Goal: Information Seeking & Learning: Learn about a topic

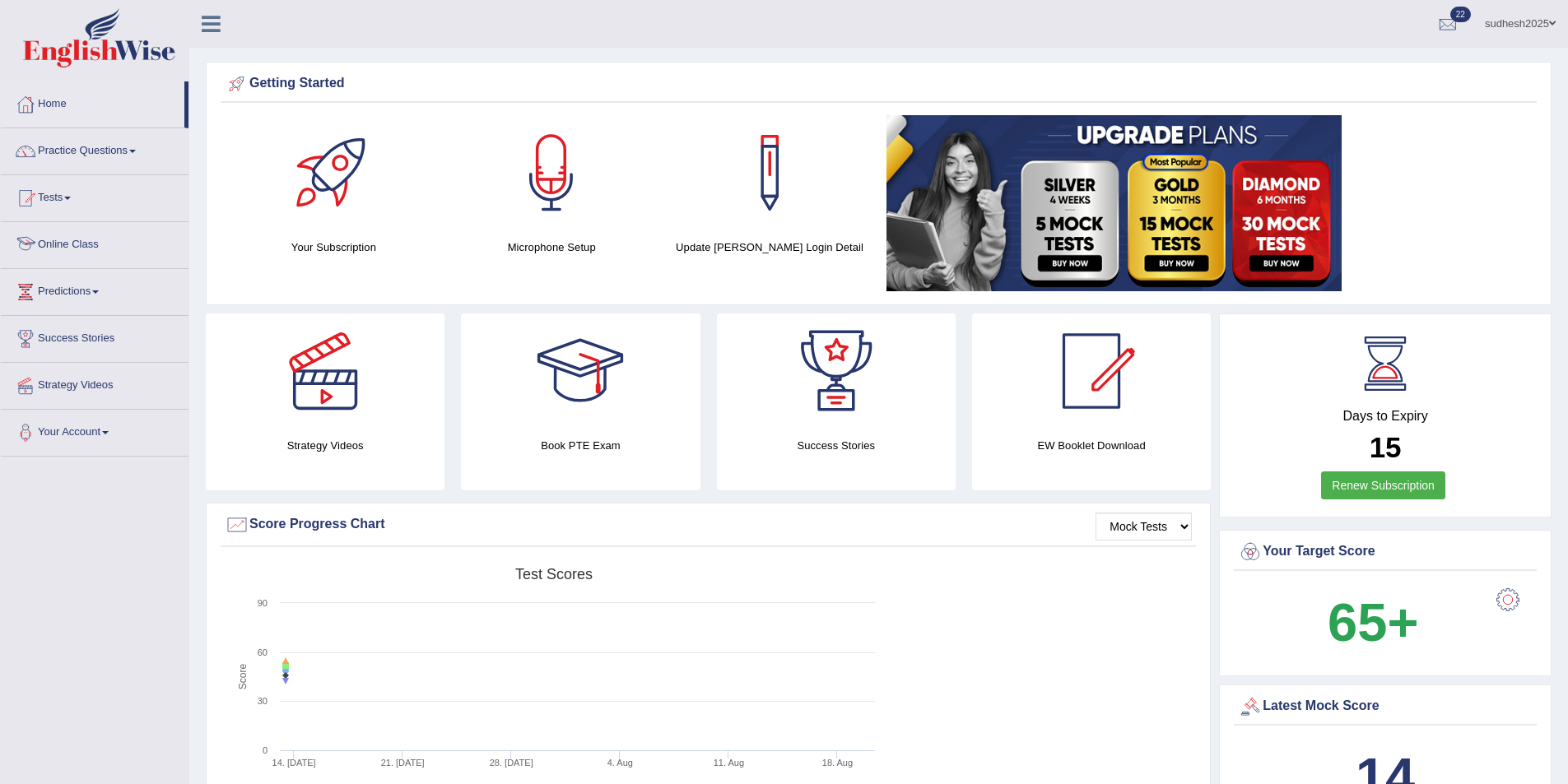
click at [62, 242] on link "Online Class" at bounding box center [94, 243] width 188 height 41
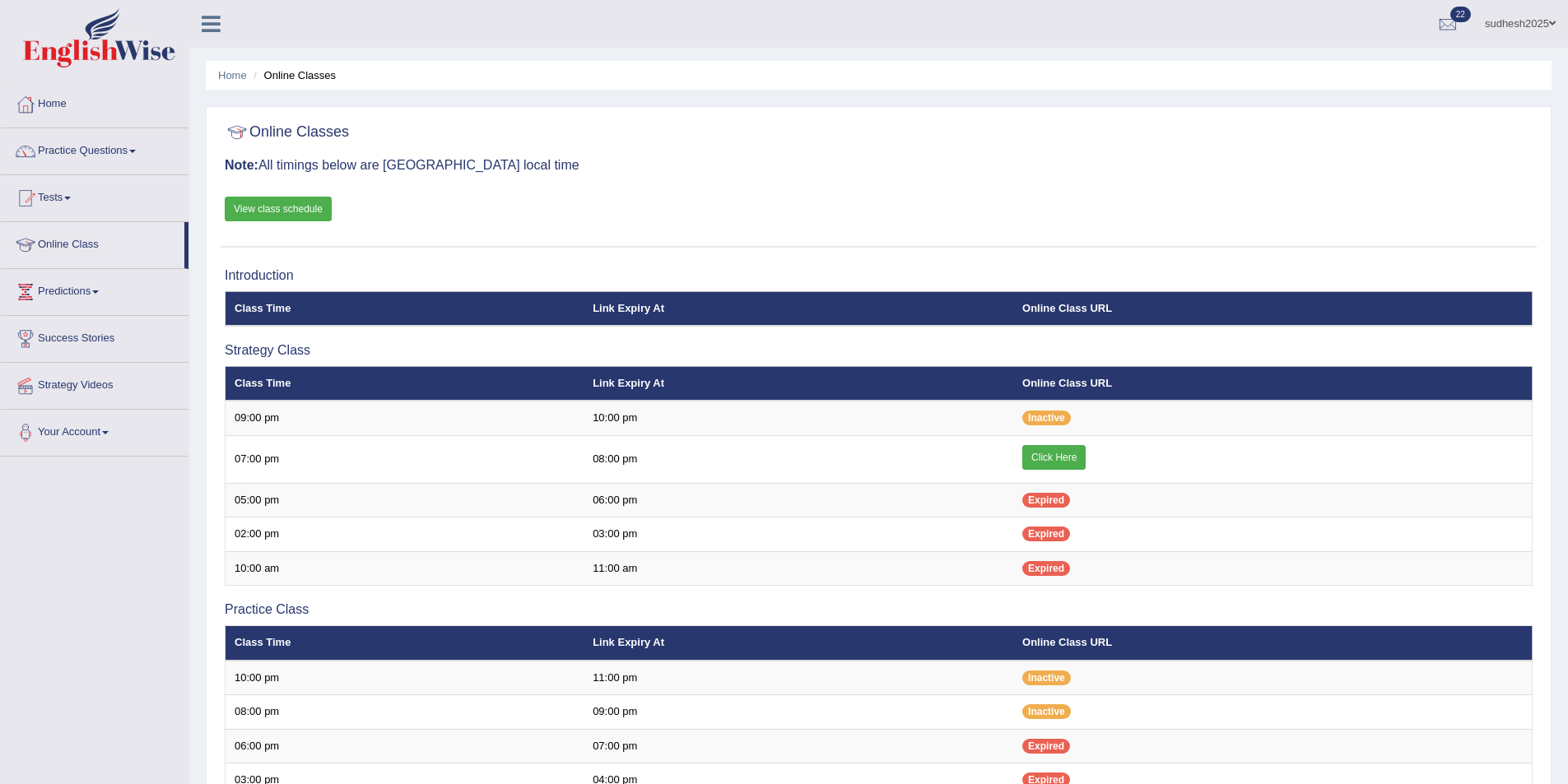
click at [268, 215] on link "View class schedule" at bounding box center [277, 209] width 107 height 24
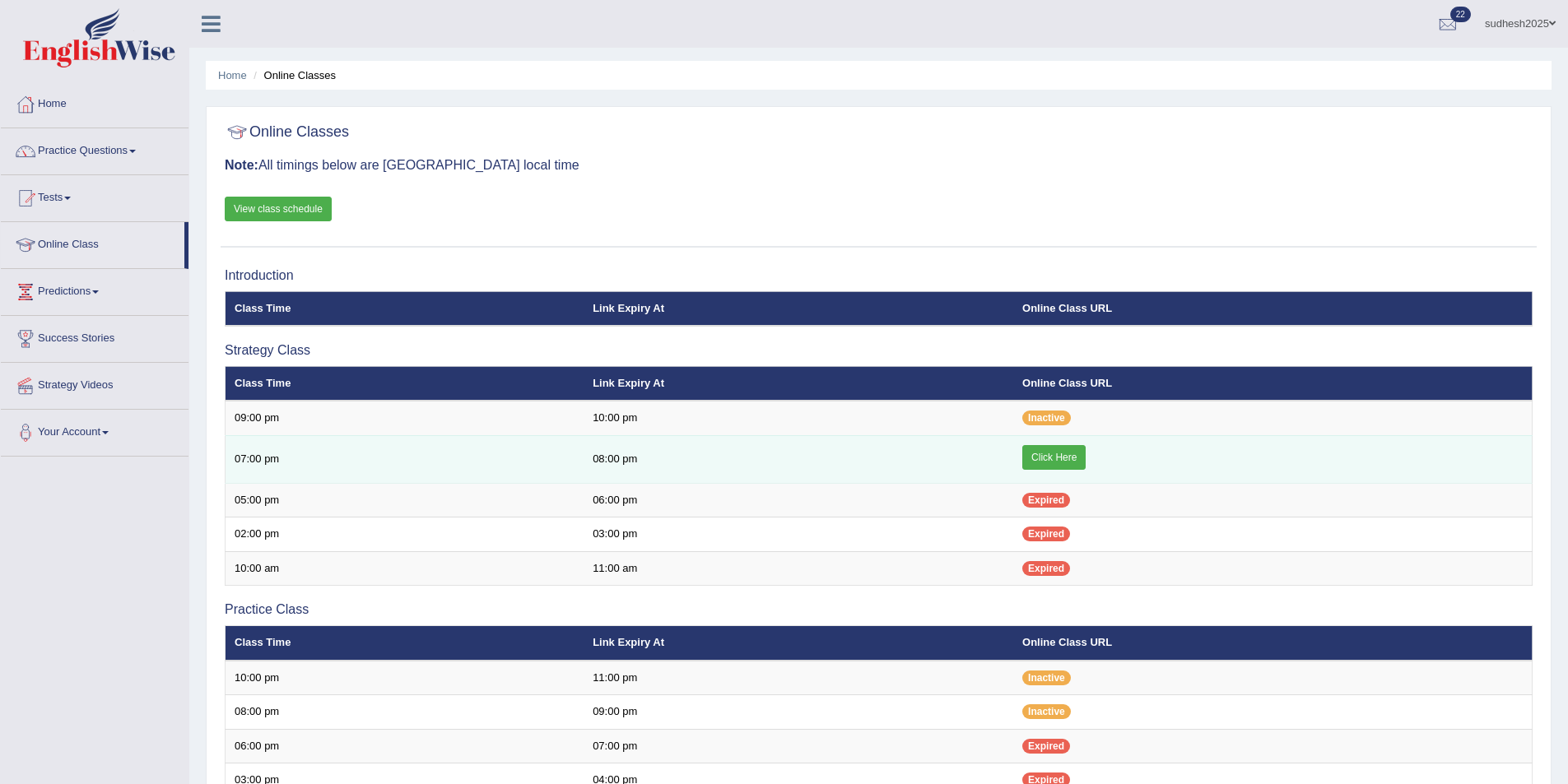
click at [1062, 452] on link "Click Here" at bounding box center [1053, 457] width 63 height 24
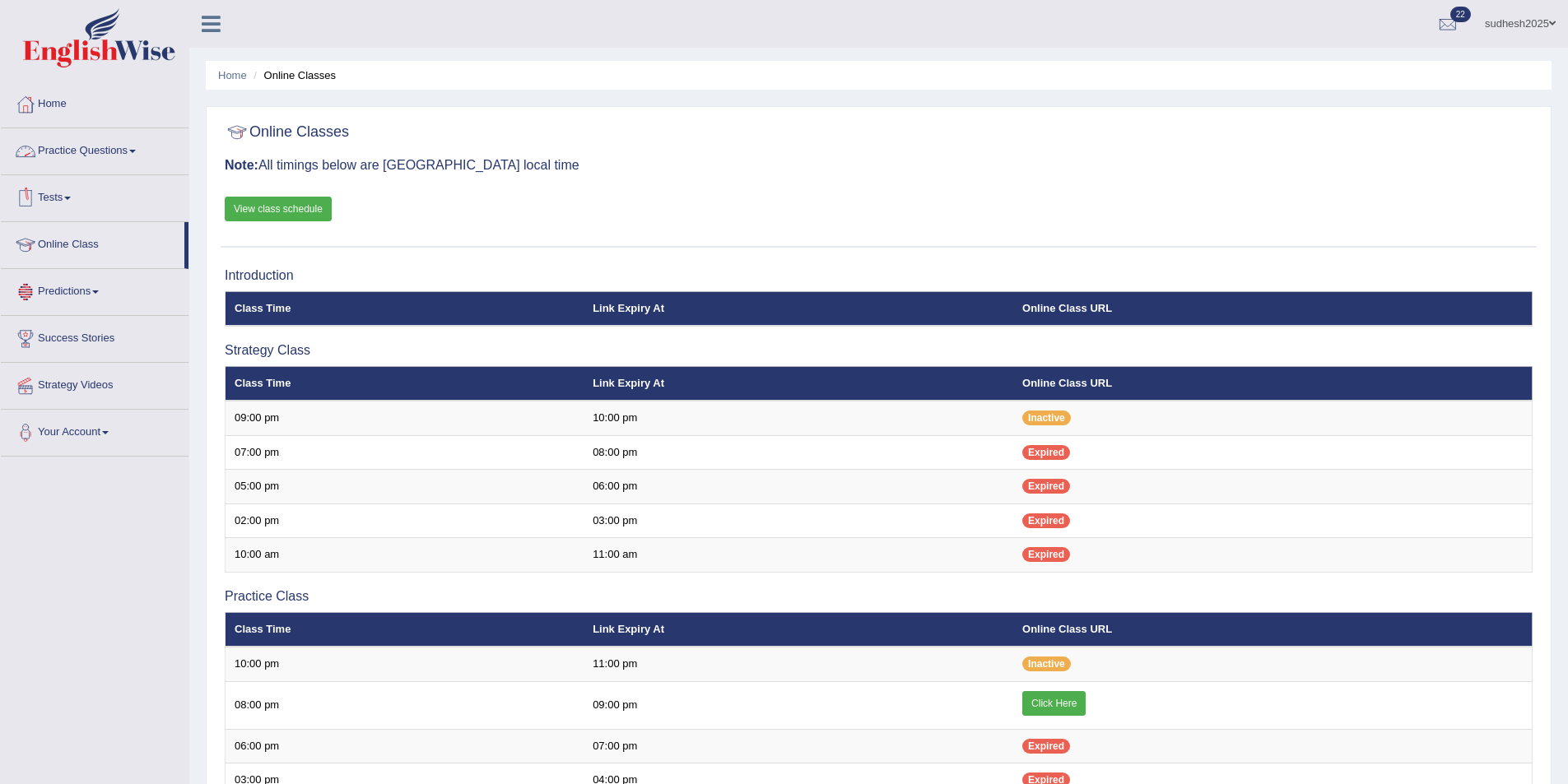
click at [58, 145] on link "Practice Questions" at bounding box center [94, 149] width 188 height 41
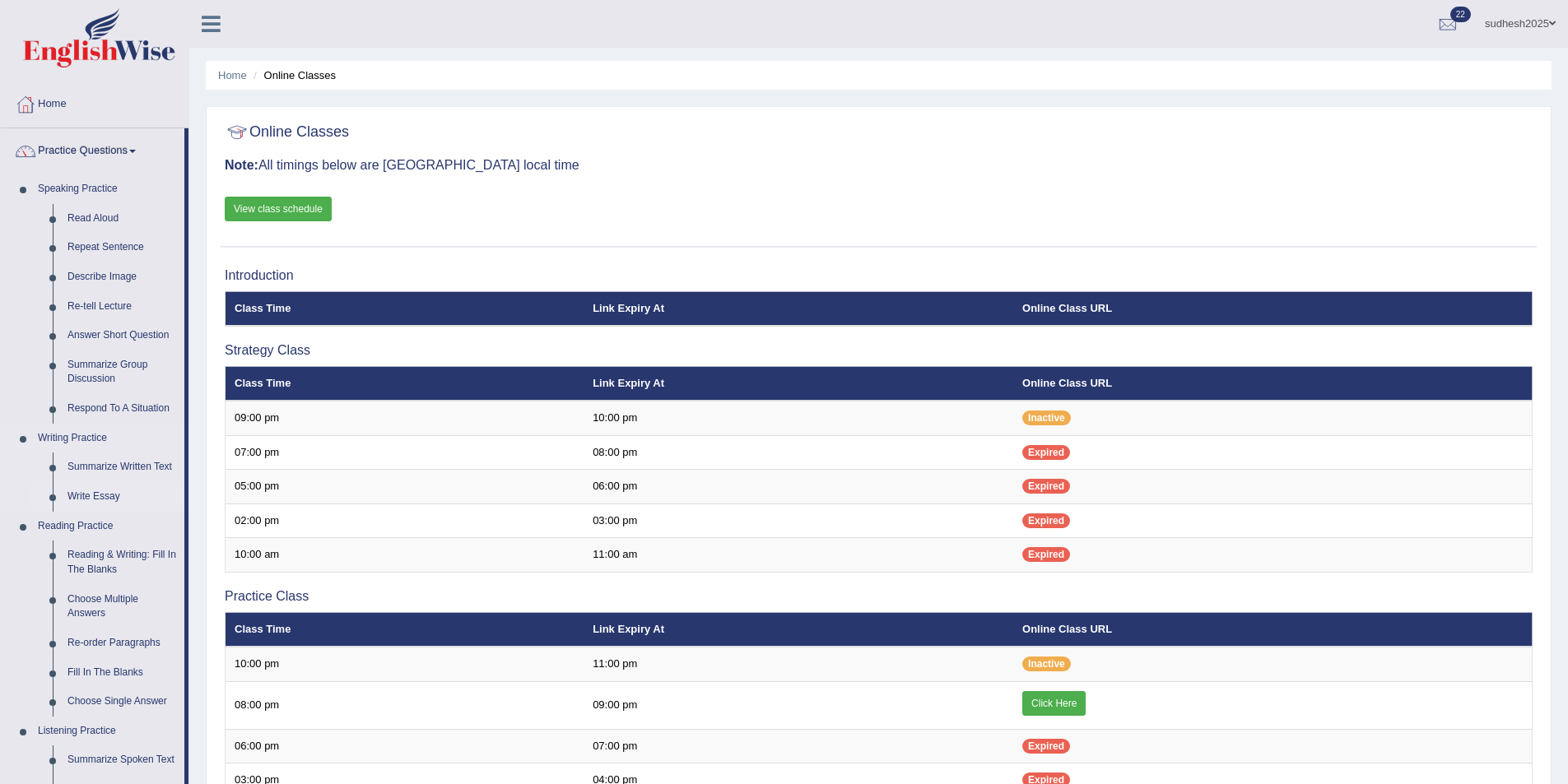
click at [94, 494] on link "Write Essay" at bounding box center [123, 496] width 124 height 29
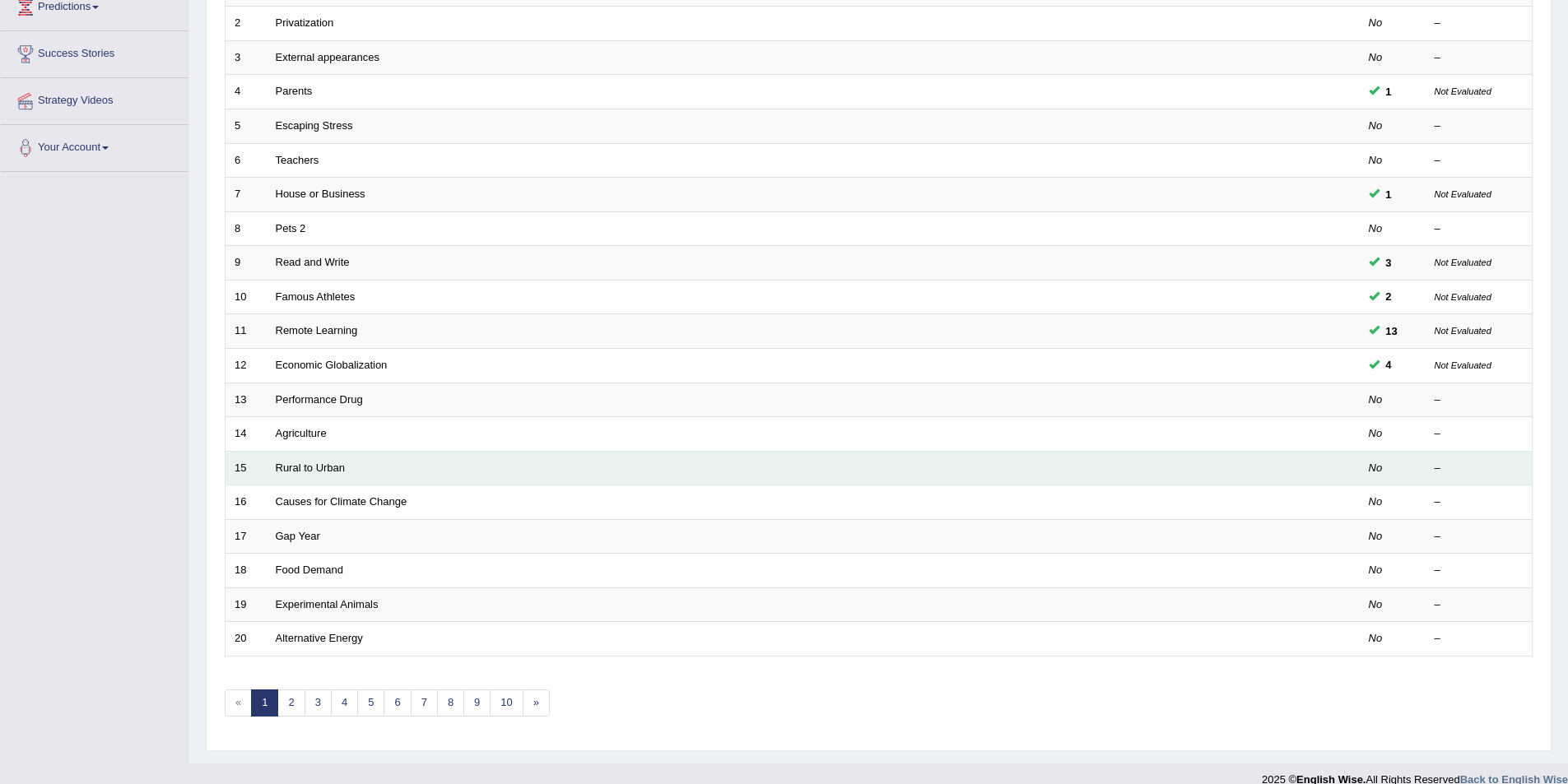
scroll to position [305, 0]
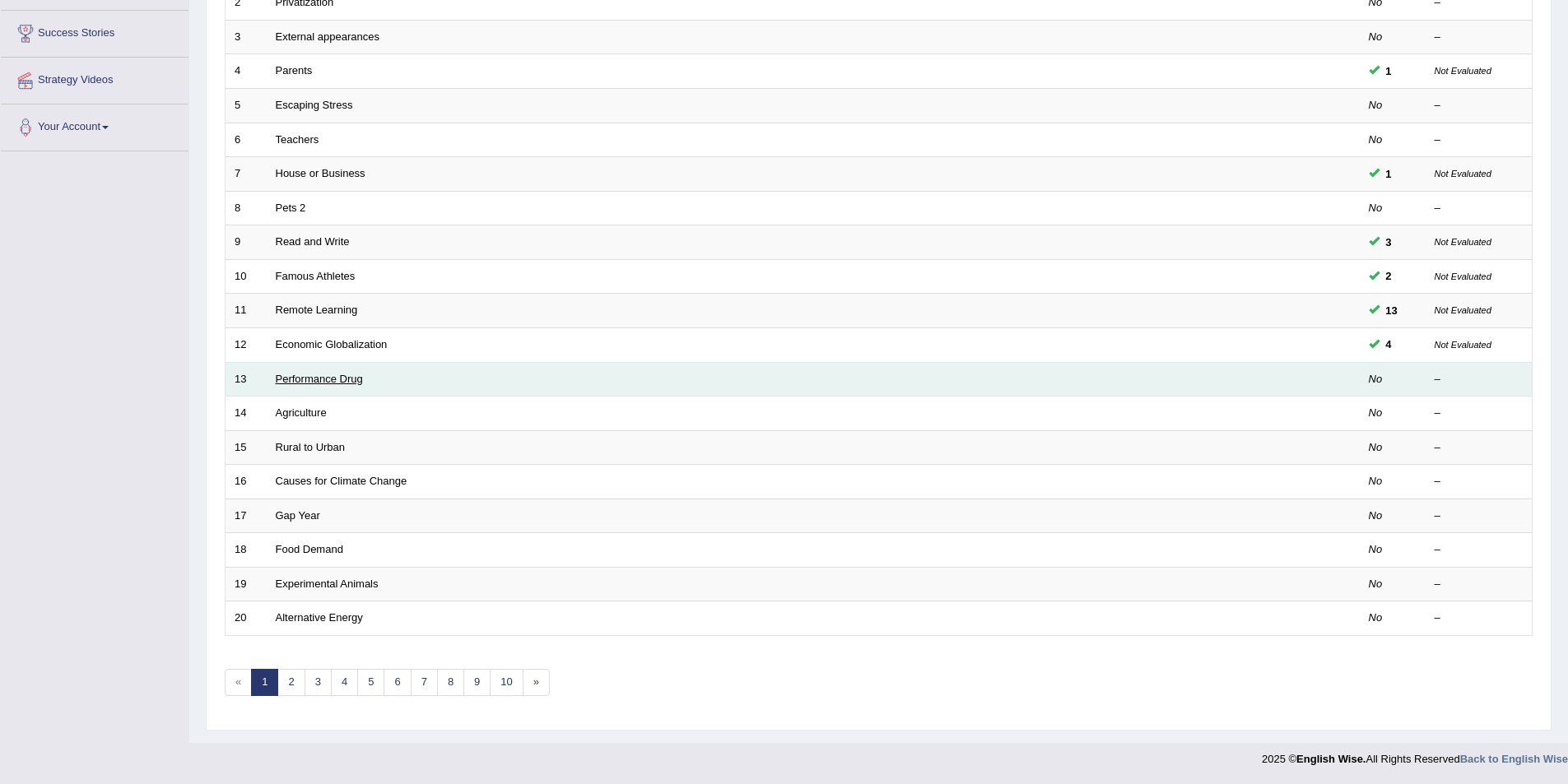
click at [314, 379] on link "Performance Drug" at bounding box center [319, 378] width 88 height 12
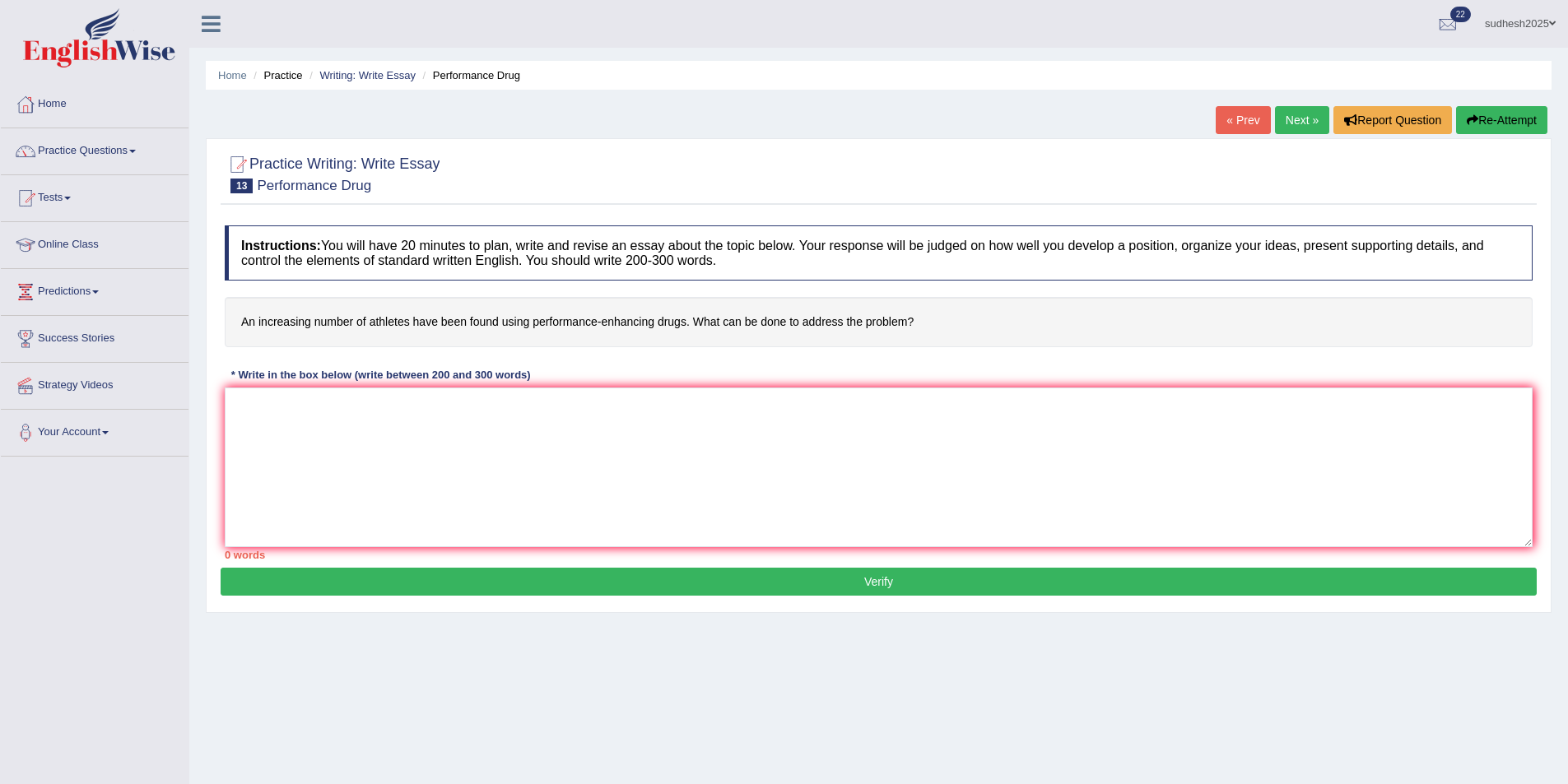
scroll to position [80, 0]
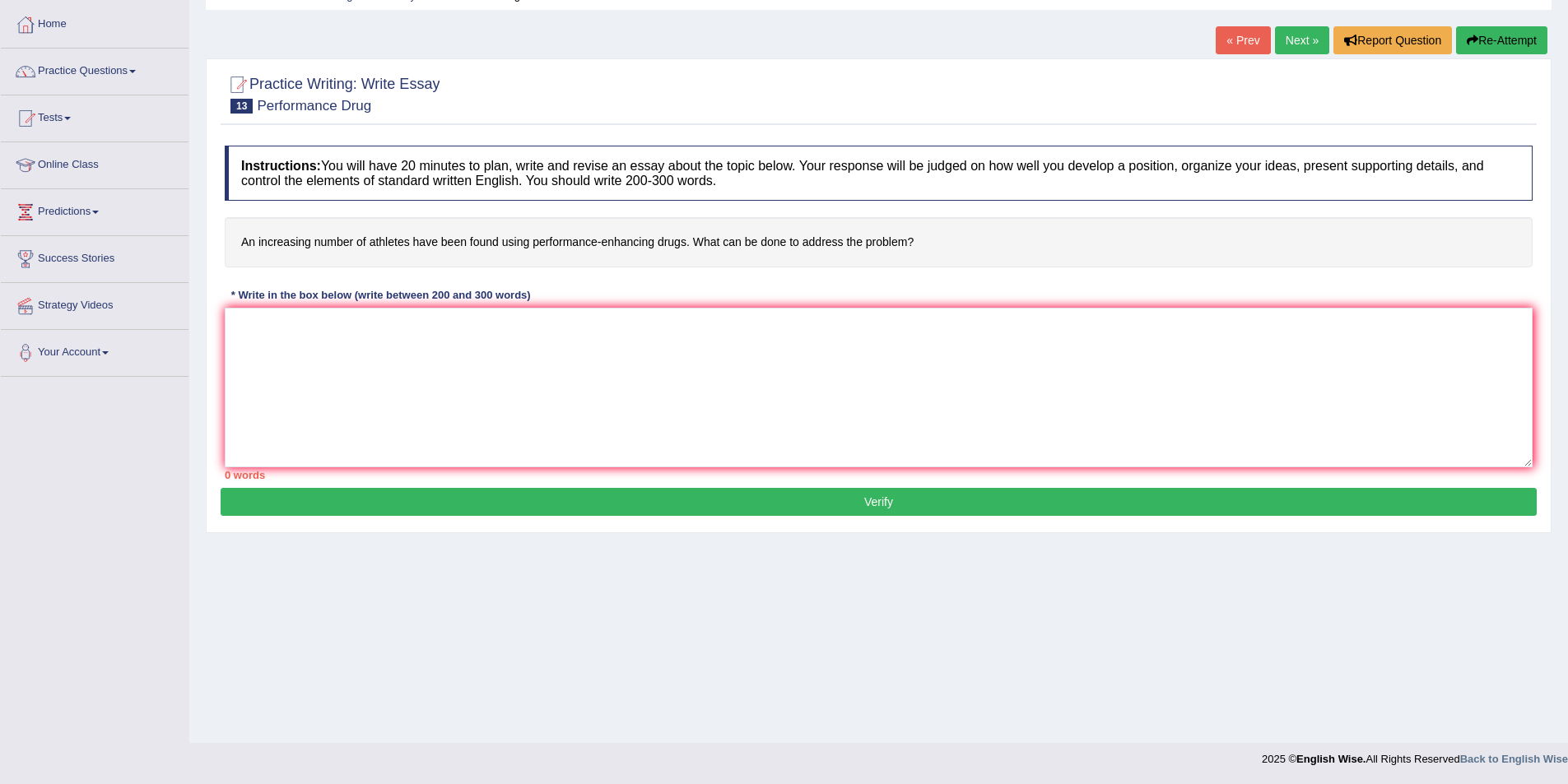
drag, startPoint x: 898, startPoint y: 251, endPoint x: 503, endPoint y: 238, distance: 395.2
click at [522, 242] on h4 "An increasing number of athletes have been found using performance-enhancing dr…" at bounding box center [878, 241] width 1308 height 50
click at [381, 352] on textarea at bounding box center [878, 386] width 1308 height 159
click at [361, 327] on textarea "The growing influence of enhancing drugs" at bounding box center [878, 386] width 1308 height 159
click at [436, 325] on textarea "The growing influence of performance enhancing drugs" at bounding box center [878, 386] width 1308 height 159
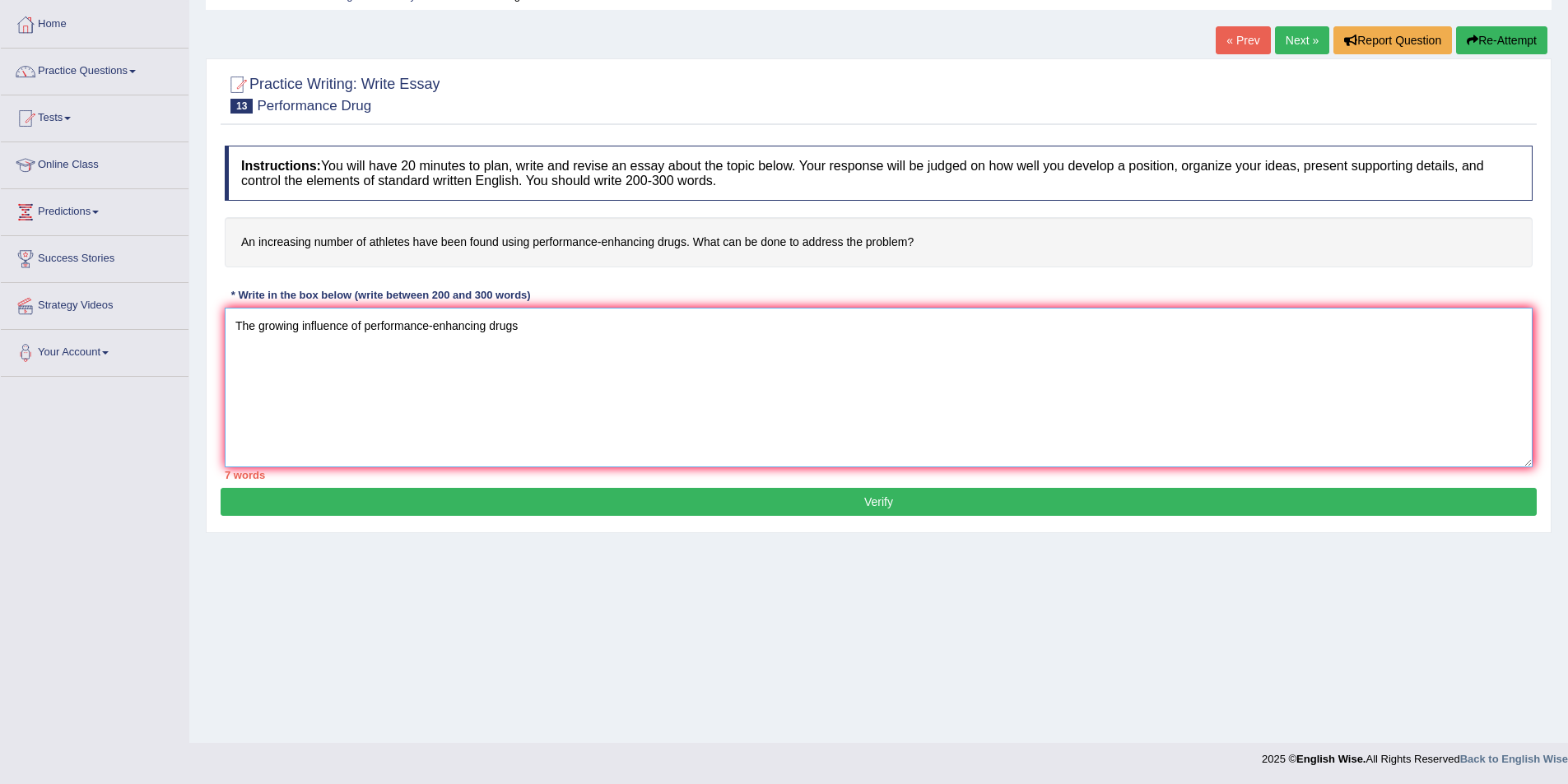
click at [524, 326] on textarea "The growing influence of performance-enhancing drugs" at bounding box center [878, 386] width 1308 height 159
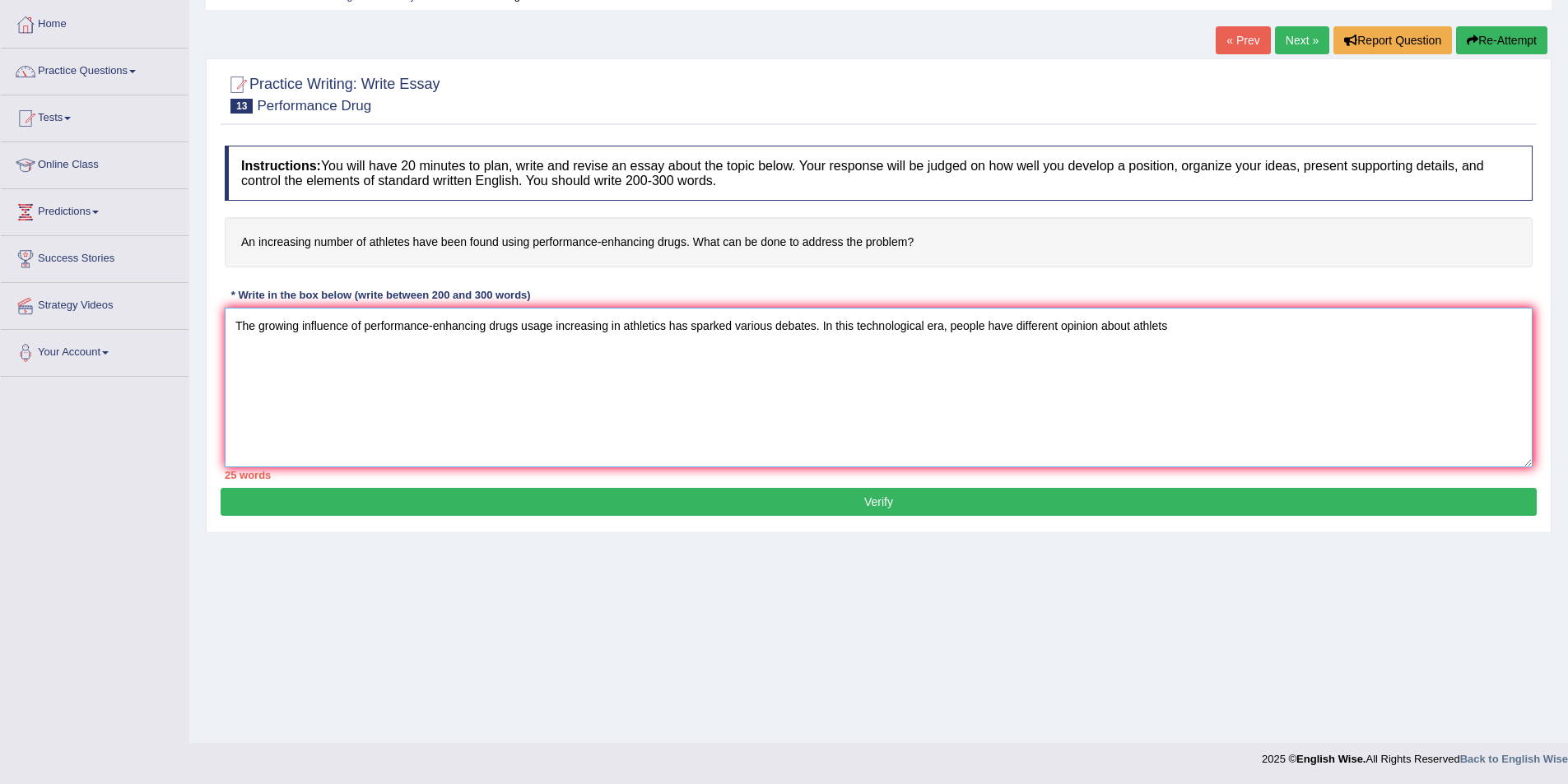
click at [1148, 321] on textarea "The growing influence of performance-enhancing drugs usage increasing in athlet…" at bounding box center [878, 386] width 1308 height 159
click at [639, 329] on textarea "The growing influence of performance-enhancing drugs usage increasing in athlet…" at bounding box center [878, 386] width 1308 height 159
click at [1197, 330] on textarea "The growing influence of performance-enhancing drugs usage increasing in athele…" at bounding box center [878, 386] width 1308 height 159
click at [1103, 329] on textarea "The growing influence of performance-enhancing drugs usage increasing in athele…" at bounding box center [878, 386] width 1308 height 159
click at [1252, 332] on textarea "The growing influence of performance-enhancing drugs usage increasing in athele…" at bounding box center [878, 386] width 1308 height 159
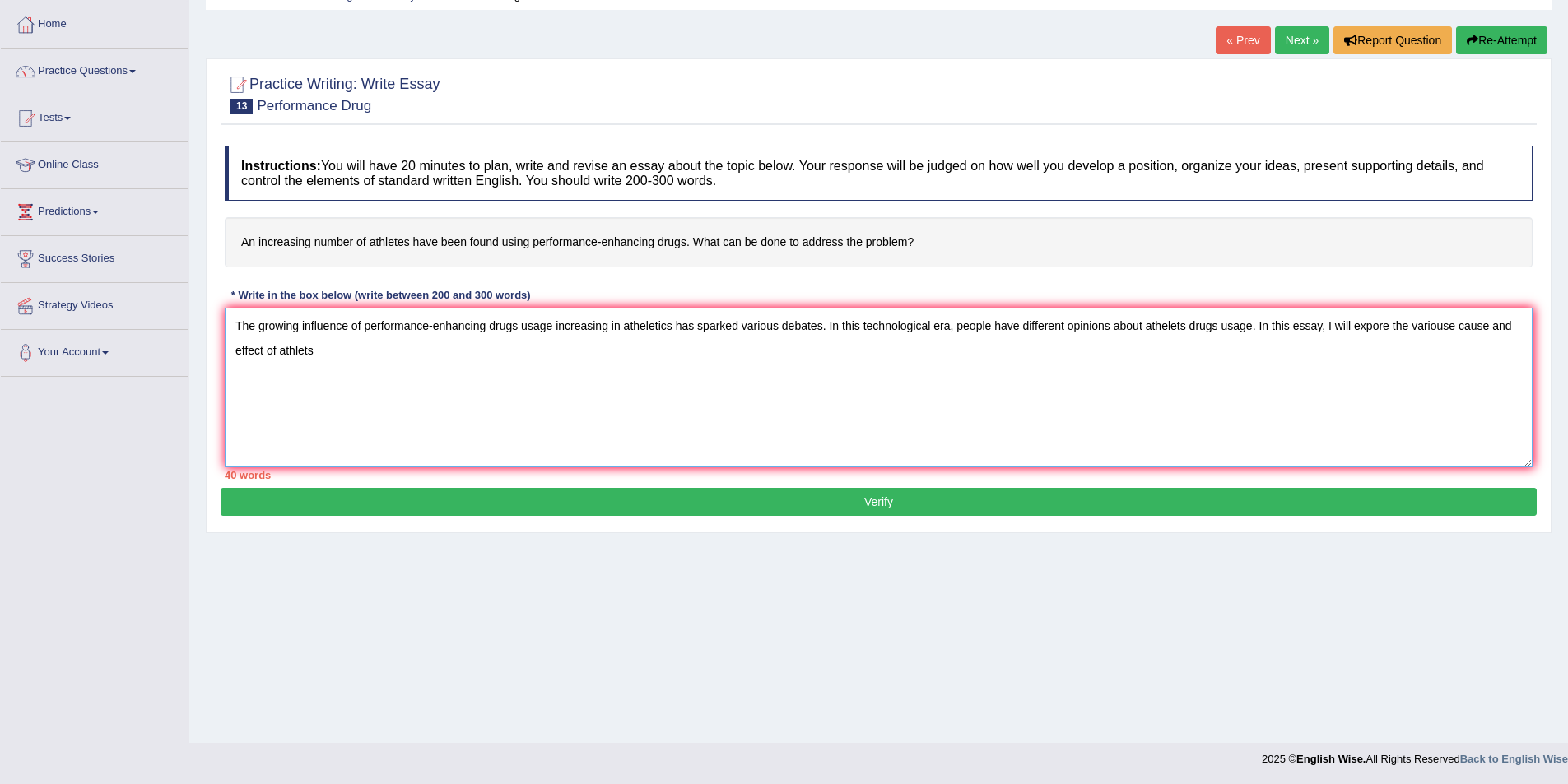
click at [298, 352] on textarea "The growing influence of performance-enhancing drugs usage increasing in athele…" at bounding box center [878, 386] width 1308 height 159
click at [334, 355] on textarea "The growing influence of performance-enhancing drugs usage increasing in athele…" at bounding box center [878, 386] width 1308 height 159
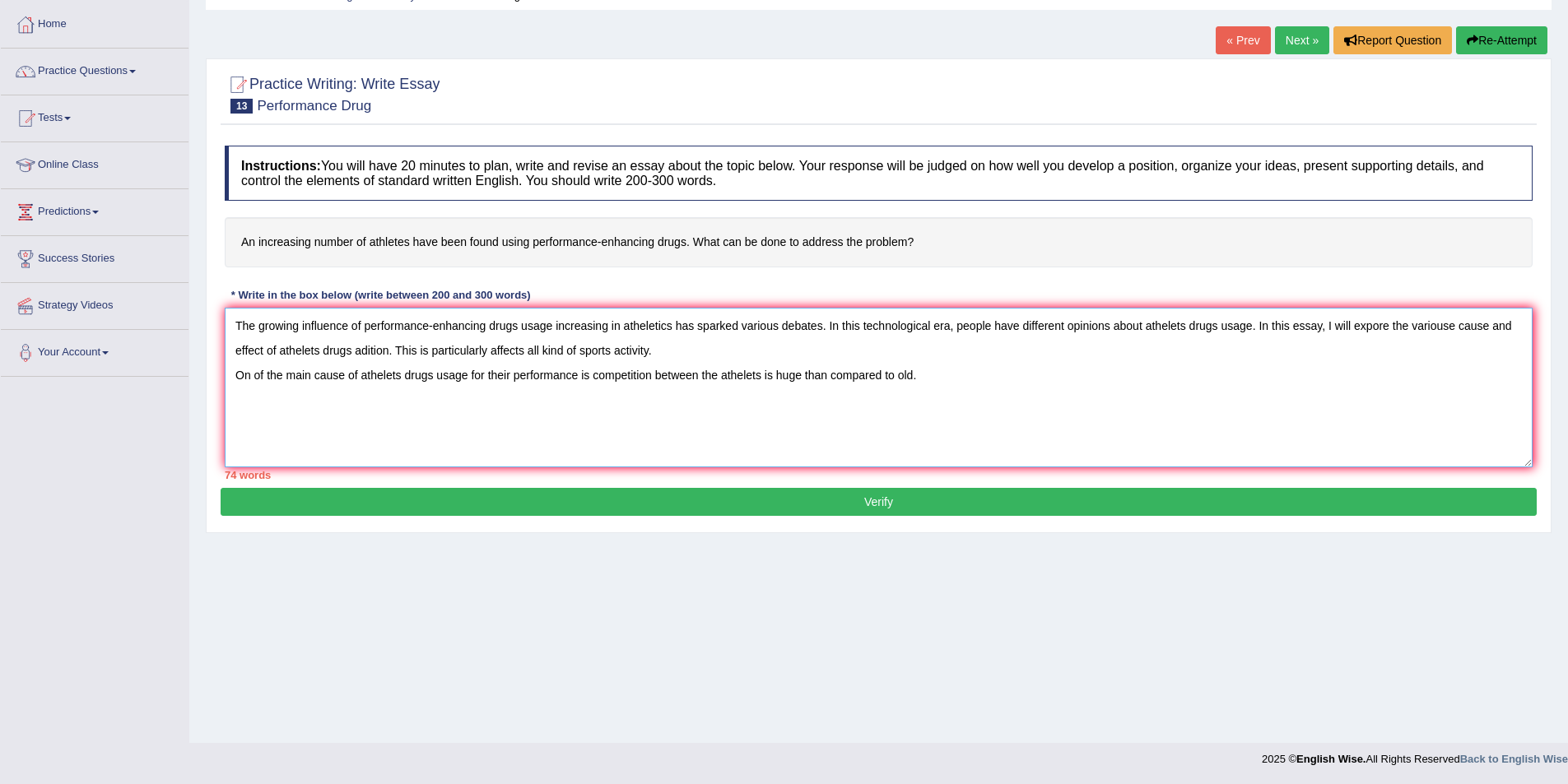
click at [249, 372] on textarea "The growing influence of performance-enhancing drugs usage increasing in athele…" at bounding box center [878, 386] width 1308 height 159
click at [940, 379] on textarea "The growing influence of performance-enhancing drugs usage increasing in athele…" at bounding box center [878, 386] width 1308 height 159
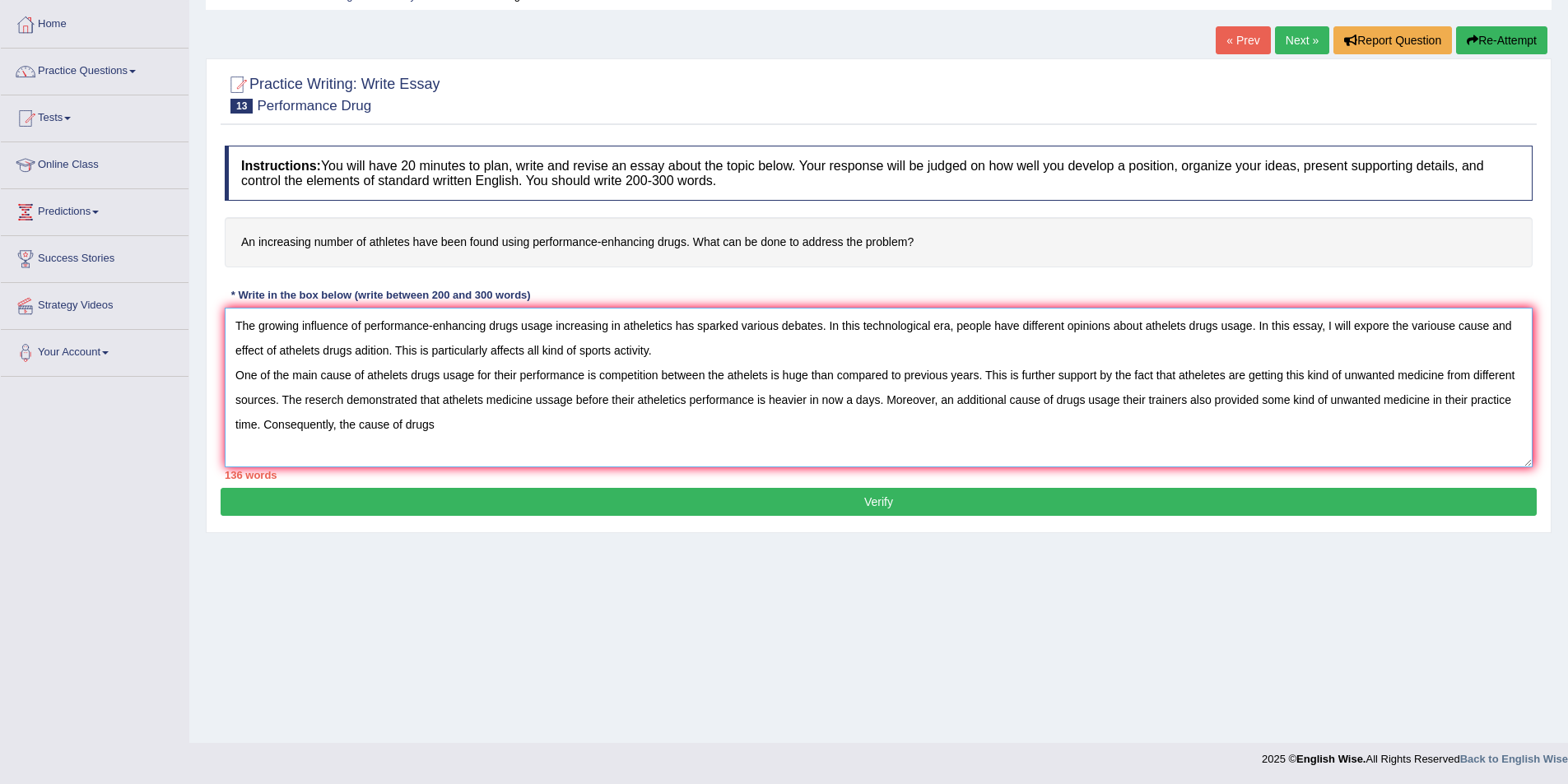
click at [450, 424] on textarea "The growing influence of performance-enhancing drugs usage increasing in athele…" at bounding box center [878, 386] width 1308 height 159
click at [534, 432] on textarea "The growing influence of performance-enhancing drugs usage increasing in athele…" at bounding box center [878, 386] width 1308 height 159
click at [334, 446] on textarea "The growing influence of performance-enhancing drugs usage increasing in athele…" at bounding box center [878, 386] width 1308 height 159
click at [410, 449] on textarea "The growing influence of performance-enhancing drugs usage increasing in athele…" at bounding box center [878, 386] width 1308 height 159
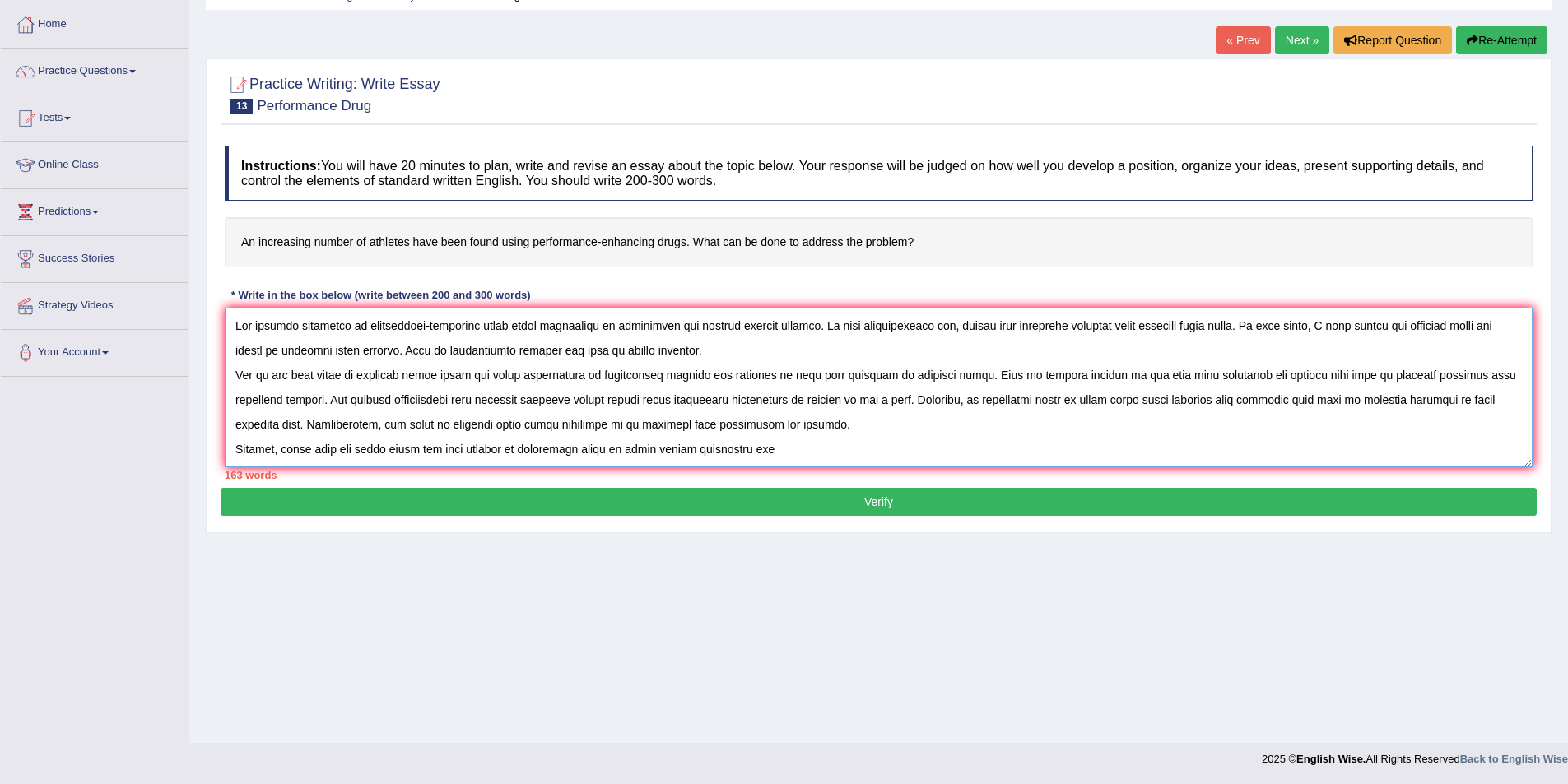
click at [524, 452] on textarea at bounding box center [878, 386] width 1308 height 159
click at [817, 455] on textarea at bounding box center [878, 386] width 1308 height 159
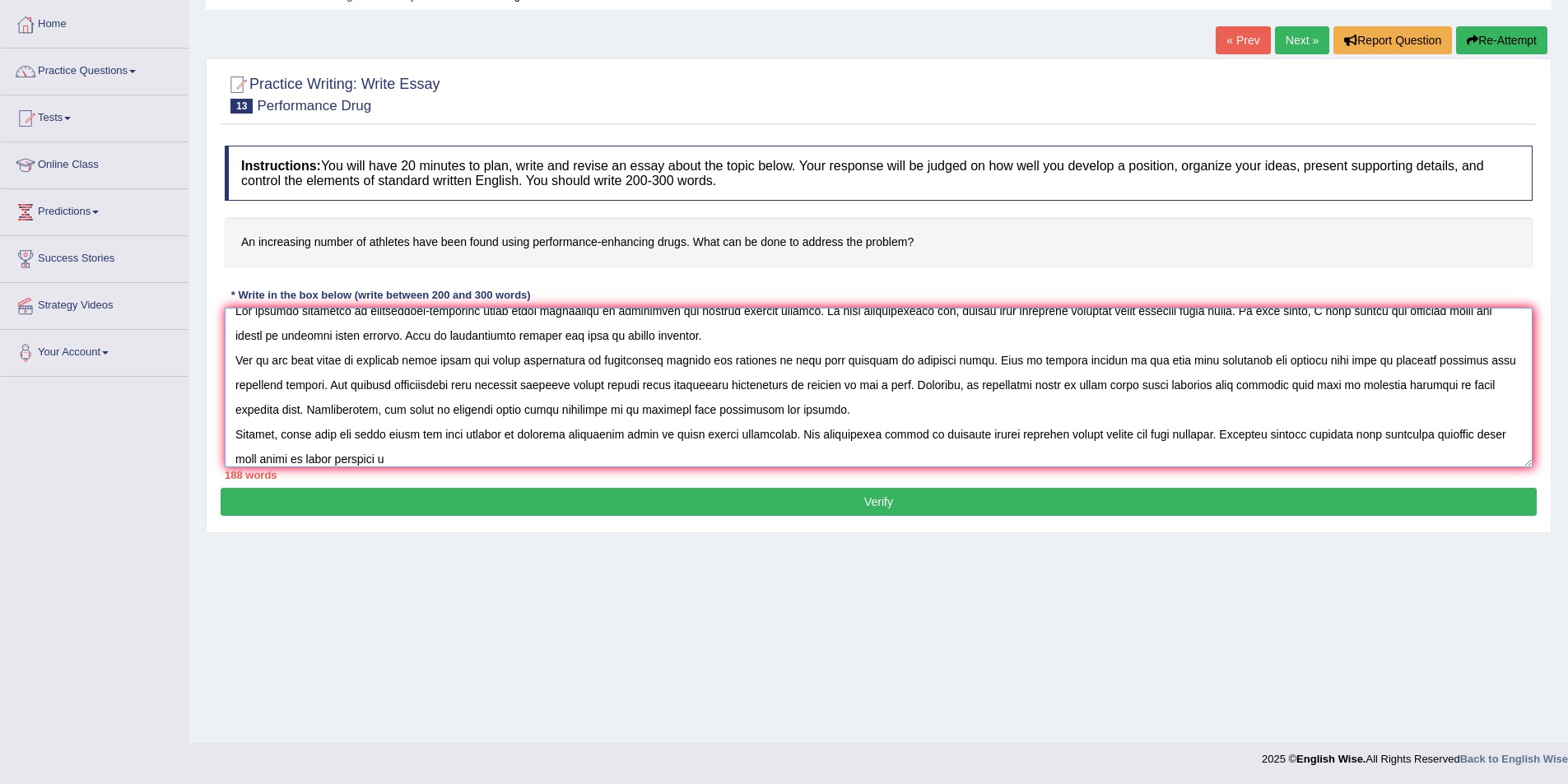
click at [332, 464] on textarea at bounding box center [878, 386] width 1308 height 159
click at [453, 459] on textarea at bounding box center [878, 386] width 1308 height 159
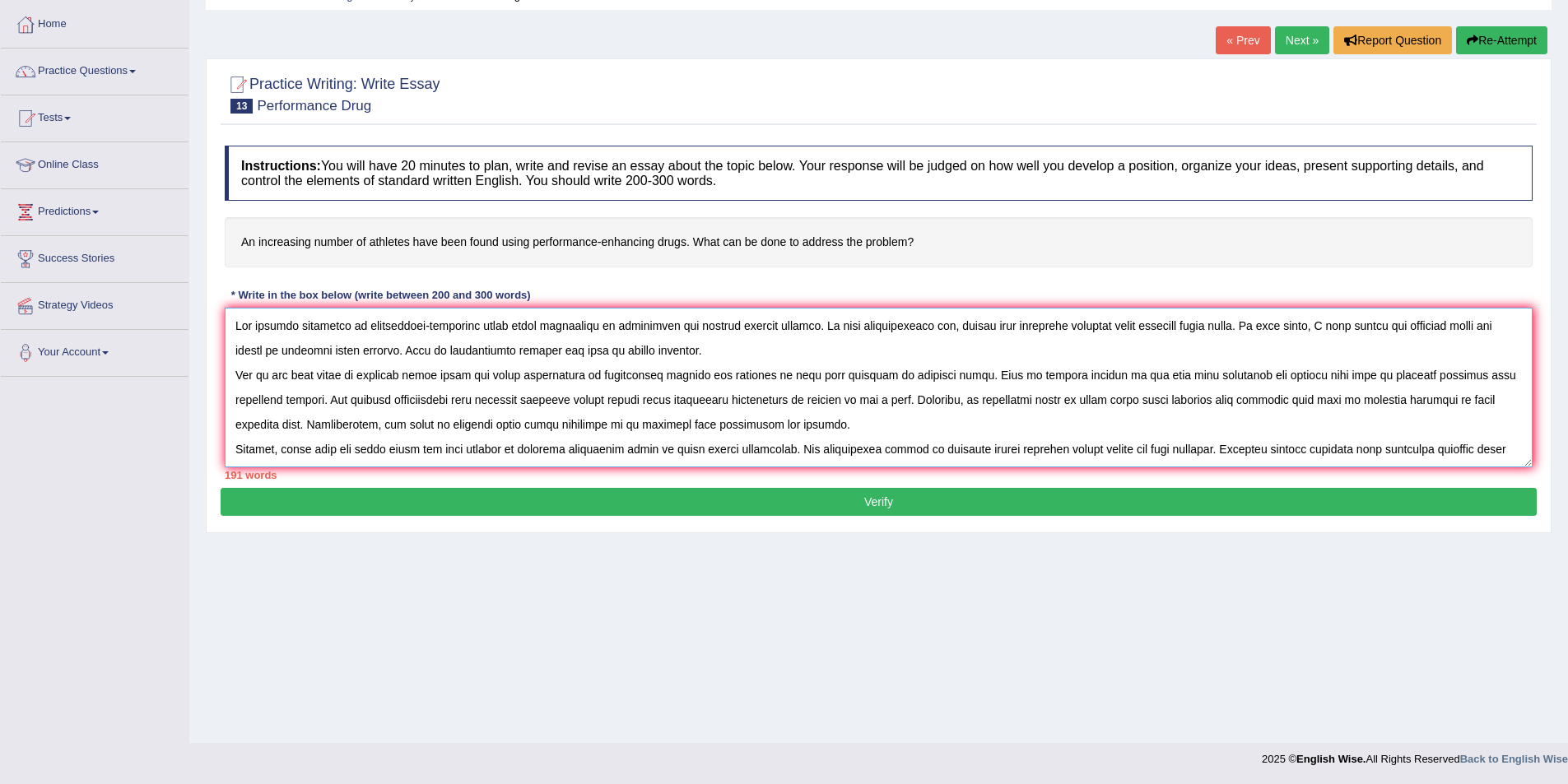
scroll to position [0, 0]
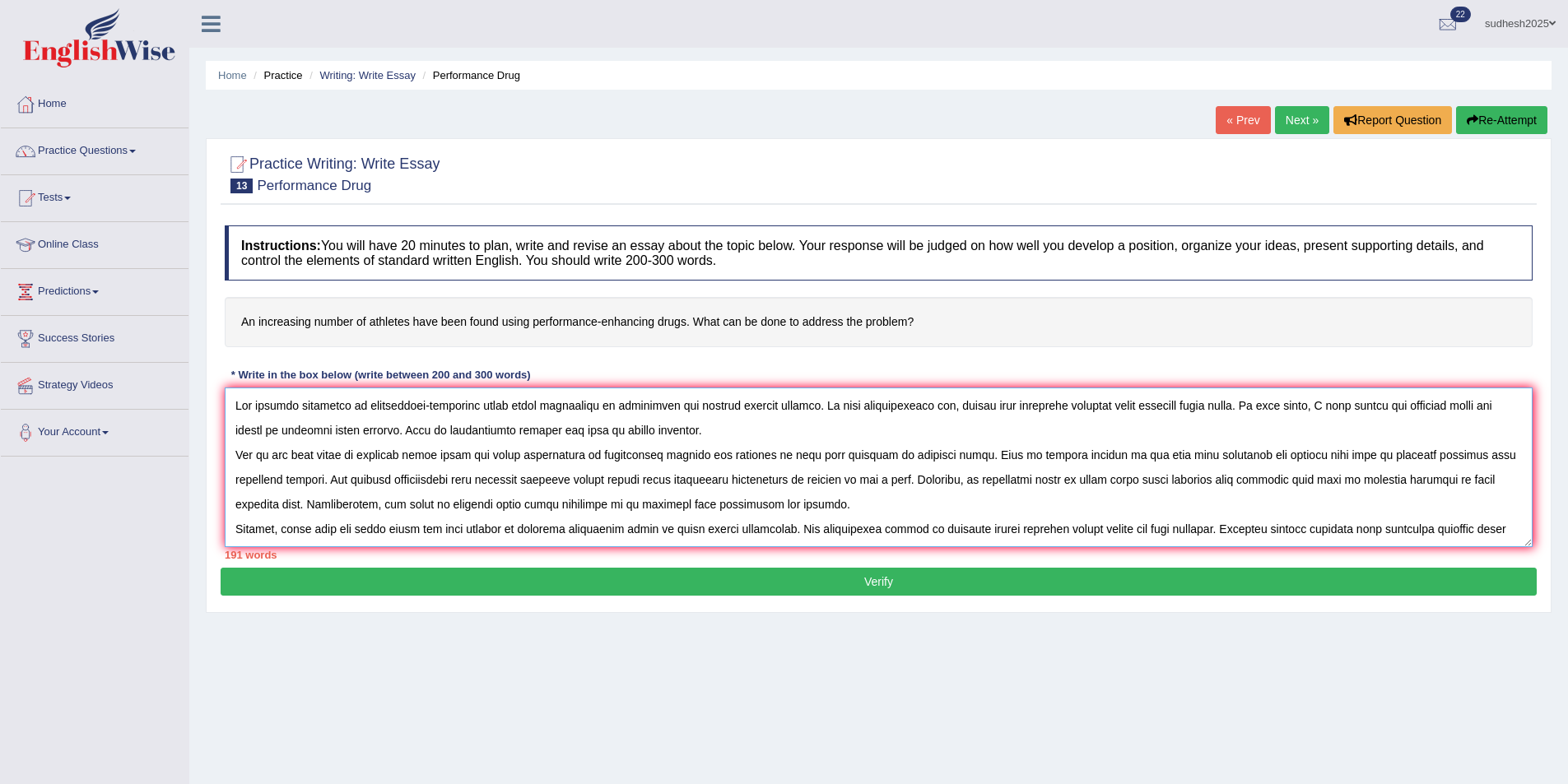
click at [643, 404] on textarea at bounding box center [878, 466] width 1308 height 159
click at [751, 457] on textarea at bounding box center [878, 466] width 1308 height 159
click at [759, 453] on textarea at bounding box center [878, 466] width 1308 height 159
click at [1203, 458] on textarea at bounding box center [878, 466] width 1308 height 159
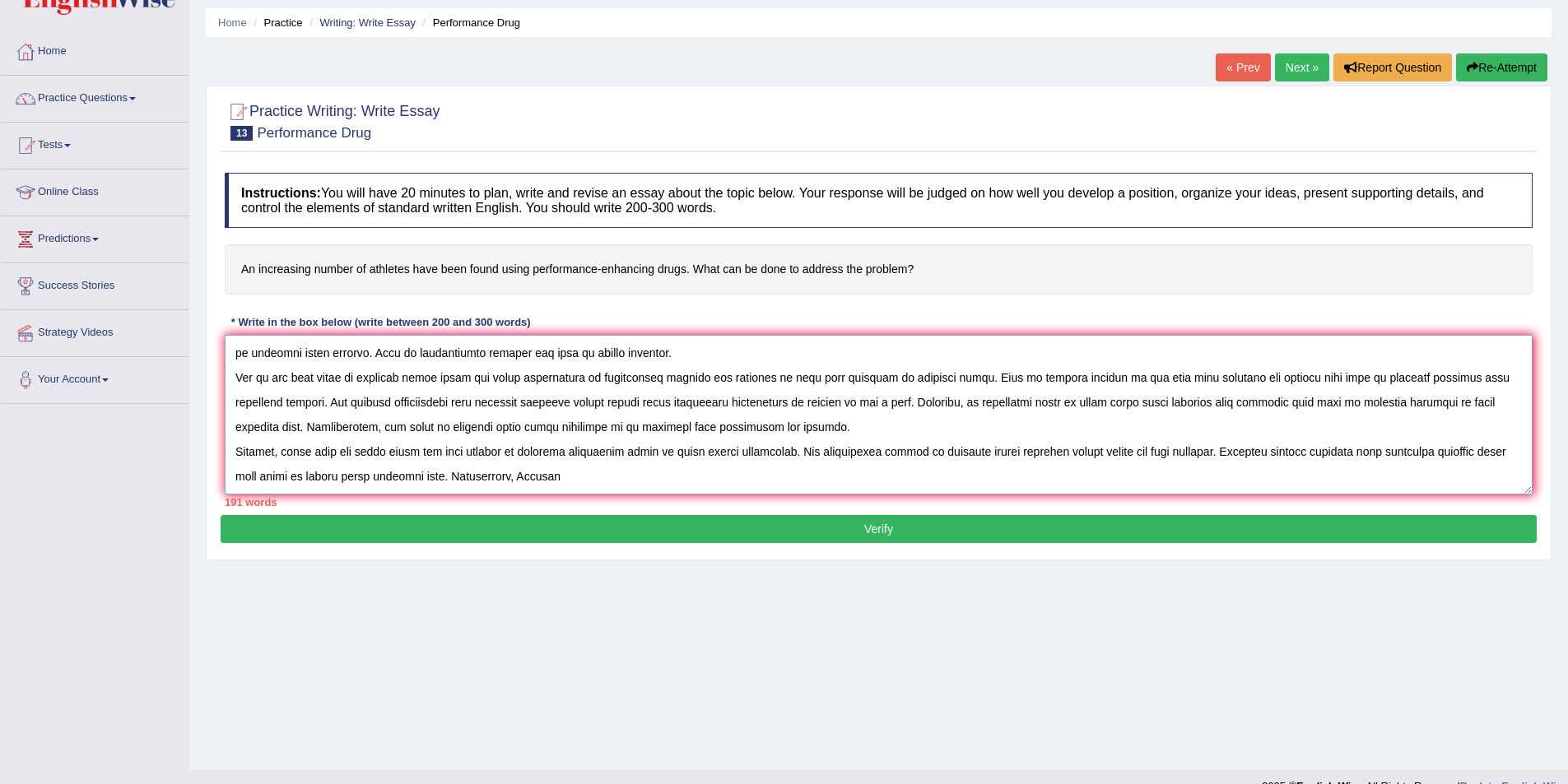
scroll to position [80, 0]
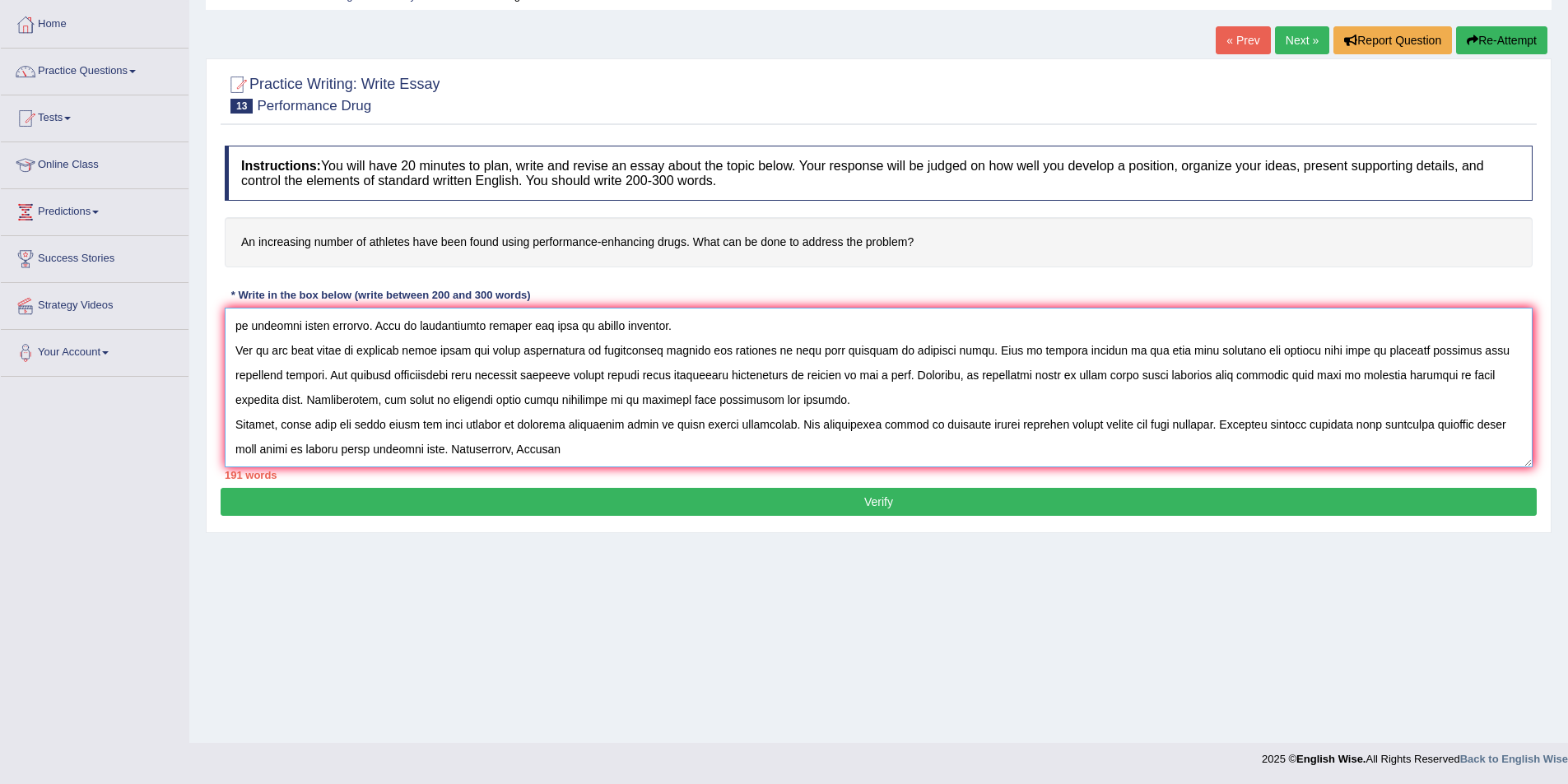
click at [572, 451] on textarea at bounding box center [878, 386] width 1308 height 159
click at [554, 449] on textarea at bounding box center [878, 386] width 1308 height 159
click at [591, 446] on textarea at bounding box center [878, 386] width 1308 height 159
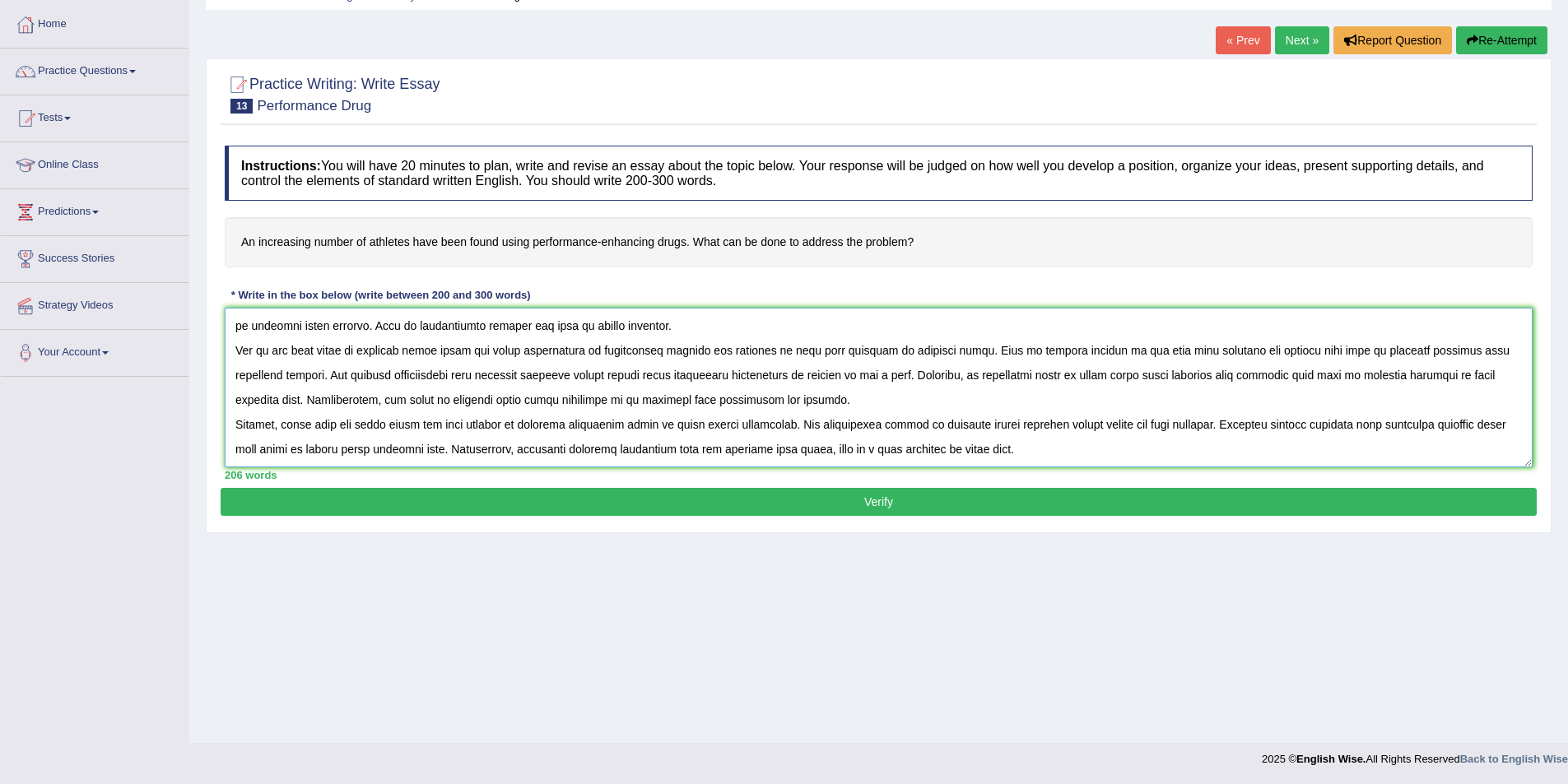
click at [1031, 456] on textarea at bounding box center [878, 386] width 1308 height 159
paste textarea "Thus, it is evident that the (drawbacks / effects / solutions) associated with(…"
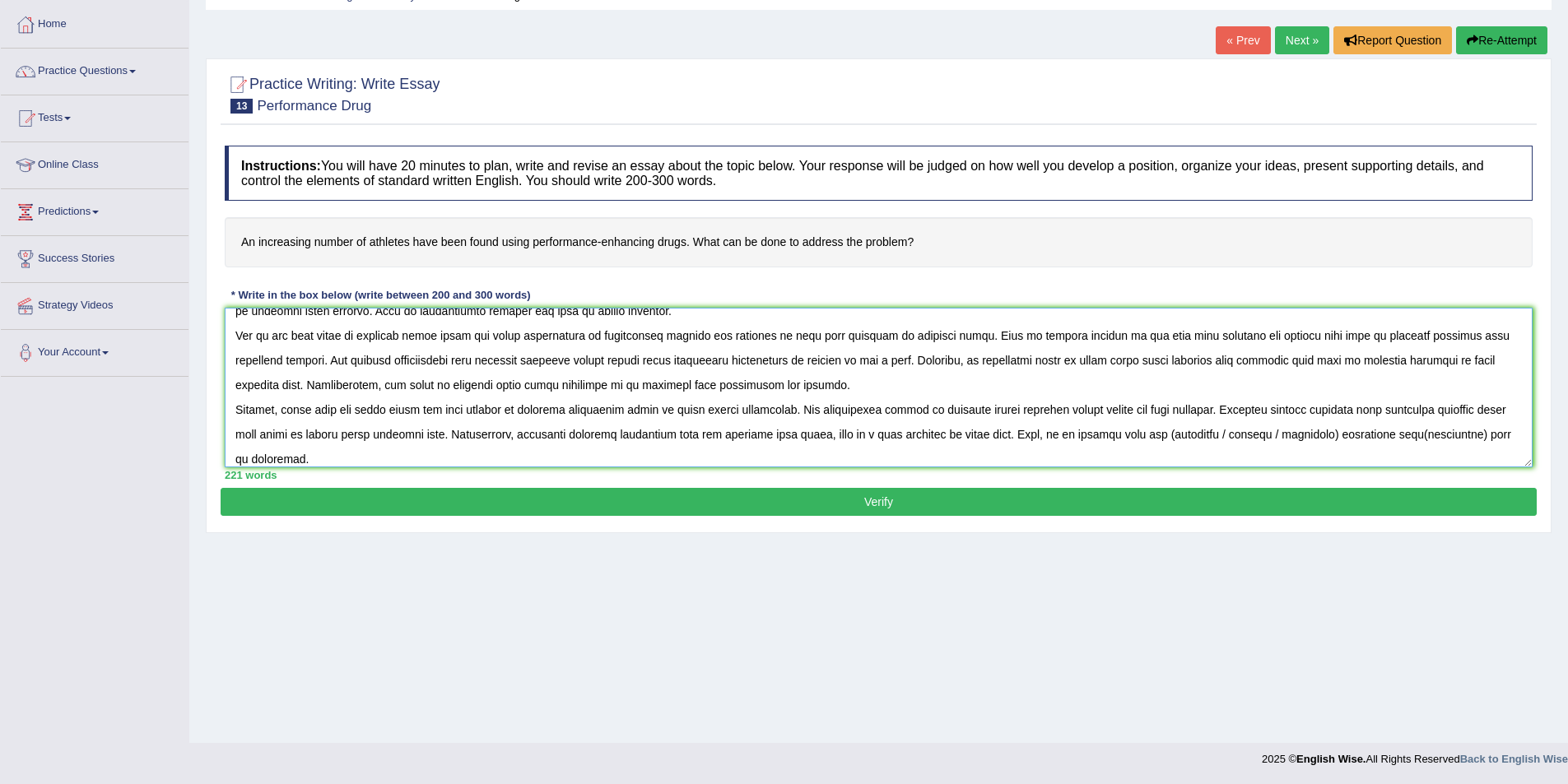
click at [1023, 433] on textarea at bounding box center [878, 386] width 1308 height 159
click at [1356, 433] on textarea at bounding box center [878, 386] width 1308 height 159
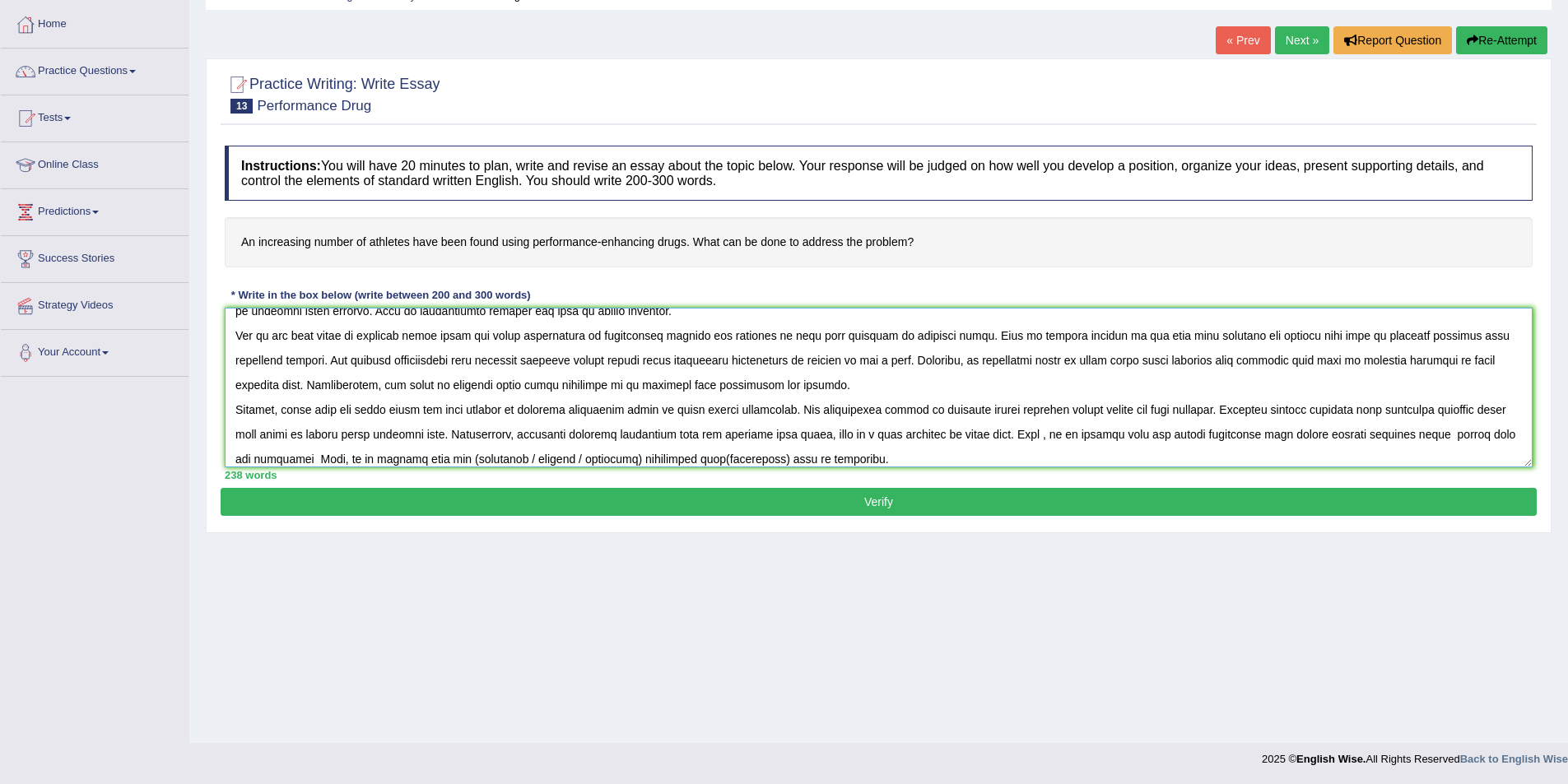
click at [1055, 433] on textarea at bounding box center [878, 386] width 1308 height 159
click at [1053, 435] on textarea at bounding box center [878, 386] width 1308 height 159
click at [1435, 436] on textarea at bounding box center [878, 386] width 1308 height 159
click at [282, 458] on textarea at bounding box center [878, 386] width 1308 height 159
click at [396, 456] on textarea at bounding box center [878, 386] width 1308 height 159
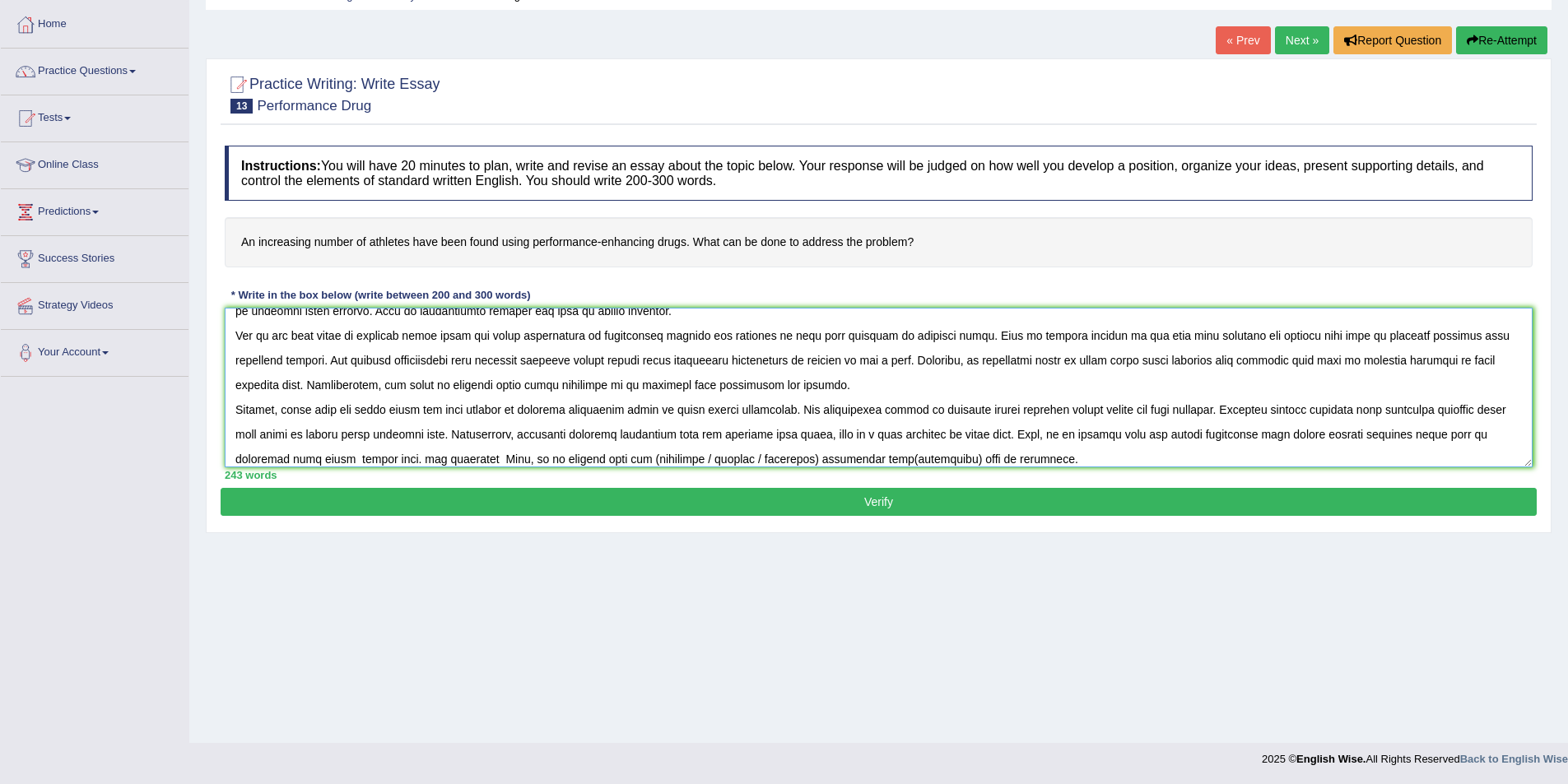
scroll to position [49, 0]
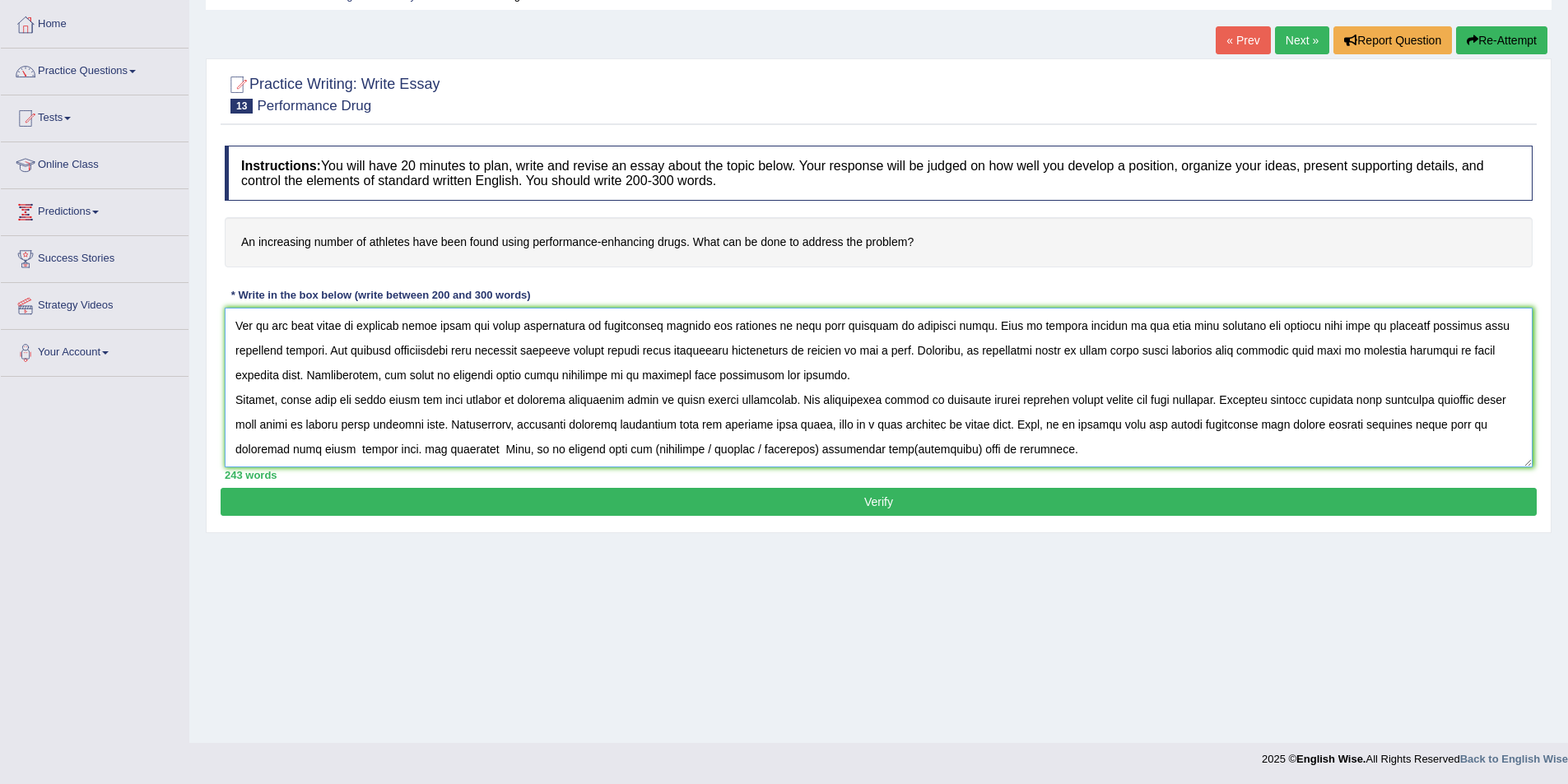
drag, startPoint x: 401, startPoint y: 458, endPoint x: 1155, endPoint y: 489, distance: 754.6
click at [1155, 489] on div "Practice Writing: Write Essay 13 Performance Drug Instructions: You will have 2…" at bounding box center [878, 296] width 1345 height 475
click at [344, 448] on textarea at bounding box center [878, 386] width 1308 height 159
click at [404, 451] on textarea at bounding box center [878, 386] width 1308 height 159
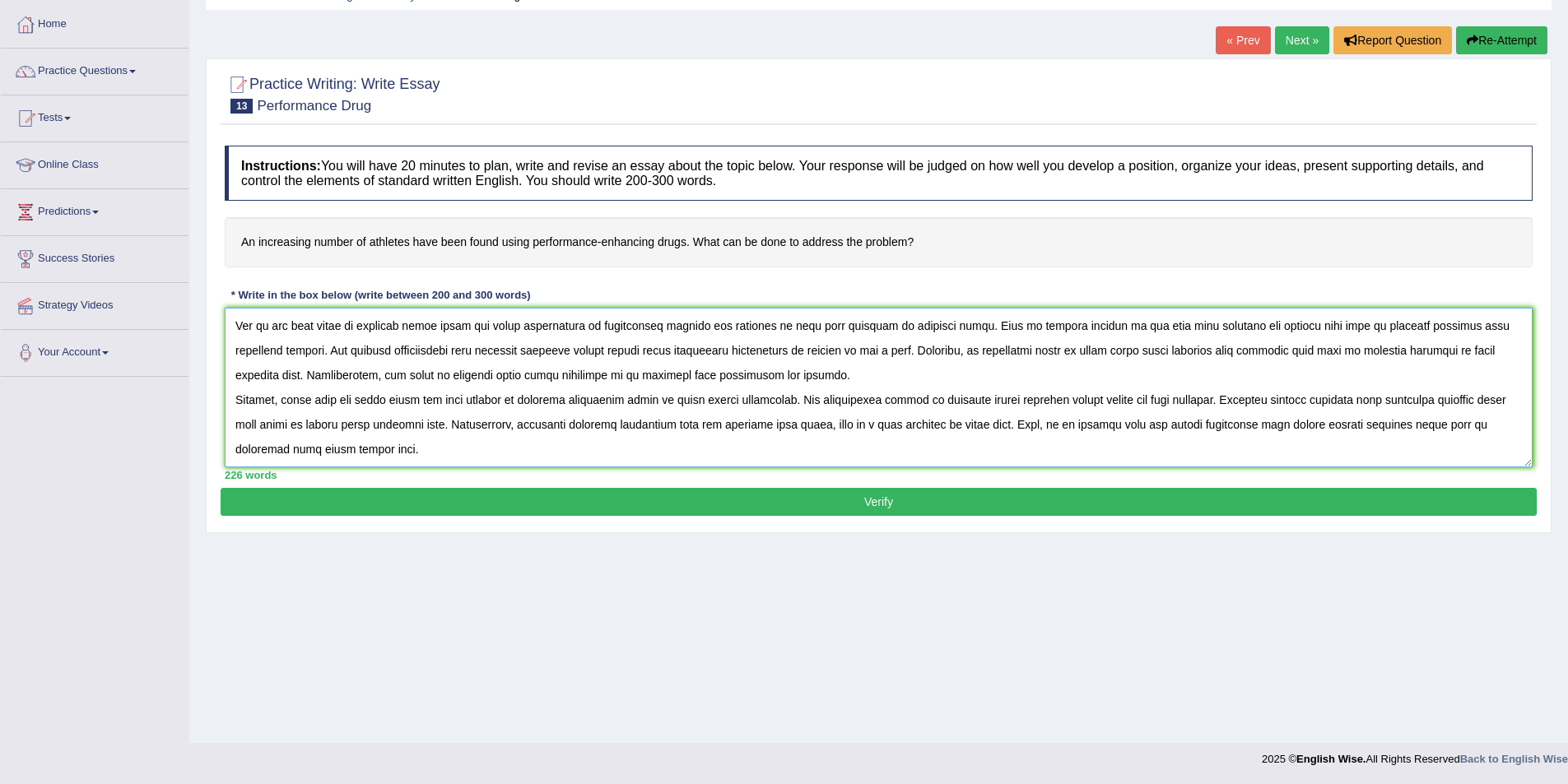
paste textarea "To conclude, (essay topic) offers notable (benefits / causes / problems) as wel…"
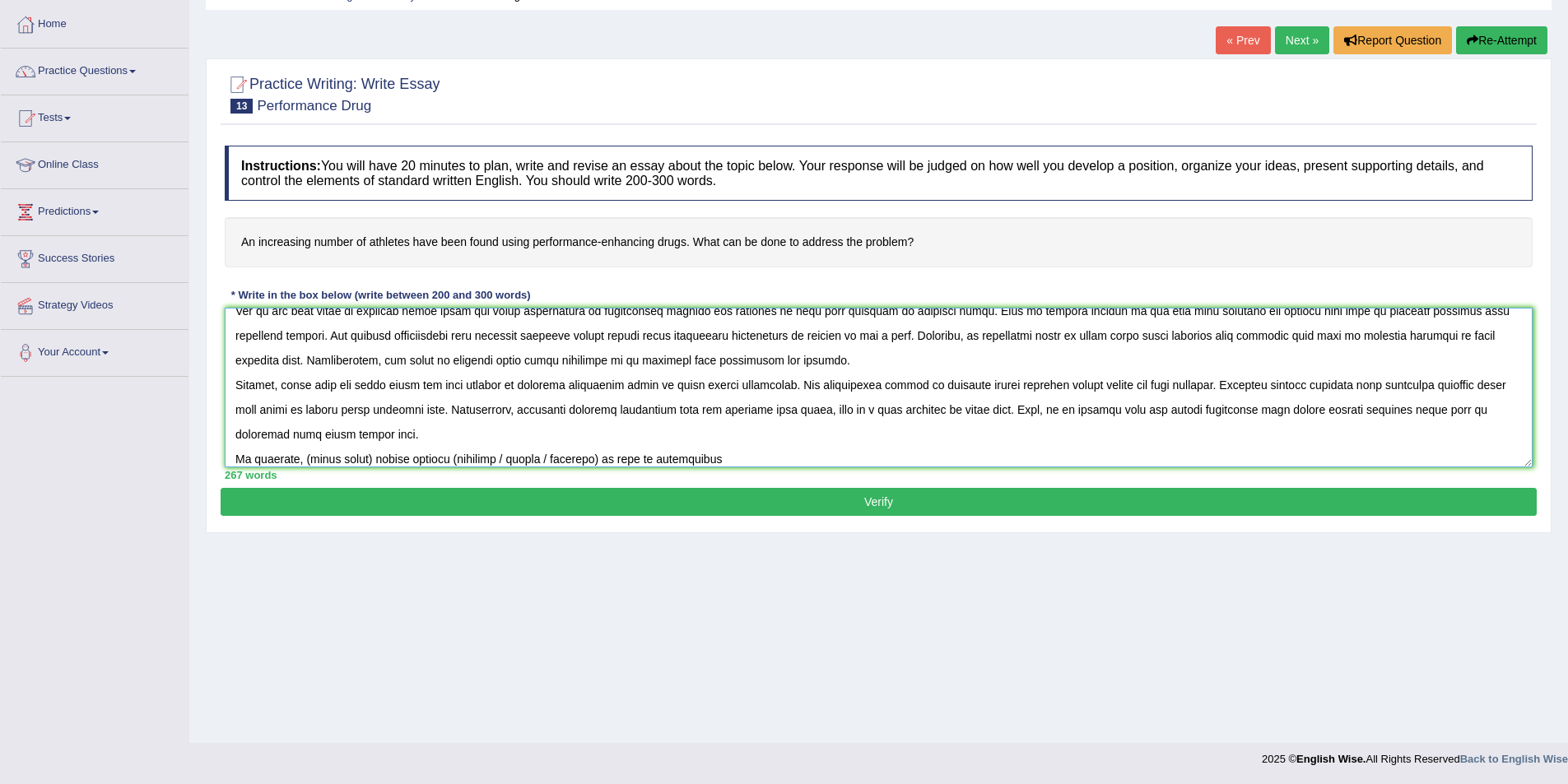
scroll to position [113, 0]
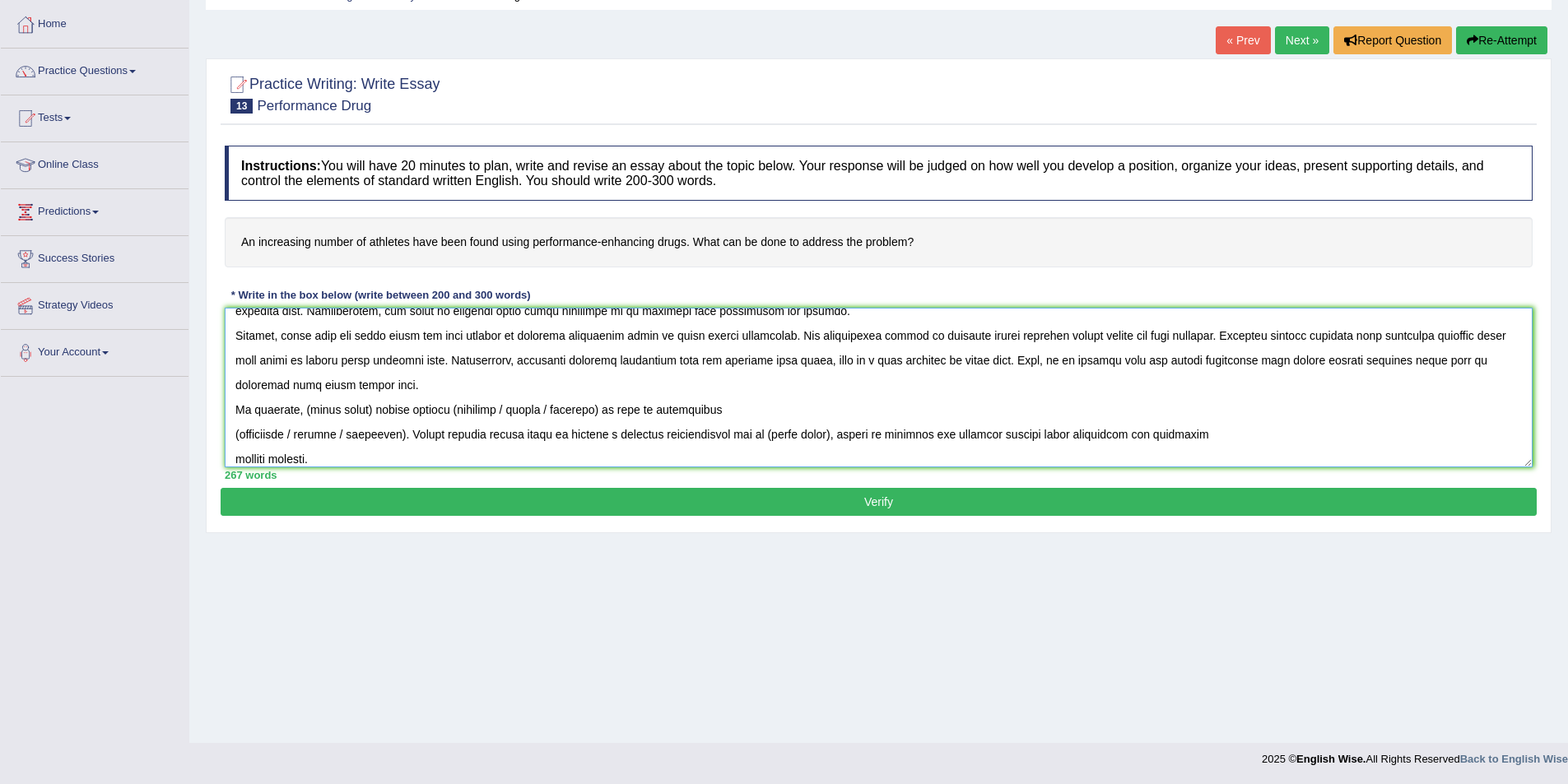
click at [237, 412] on textarea at bounding box center [878, 386] width 1308 height 159
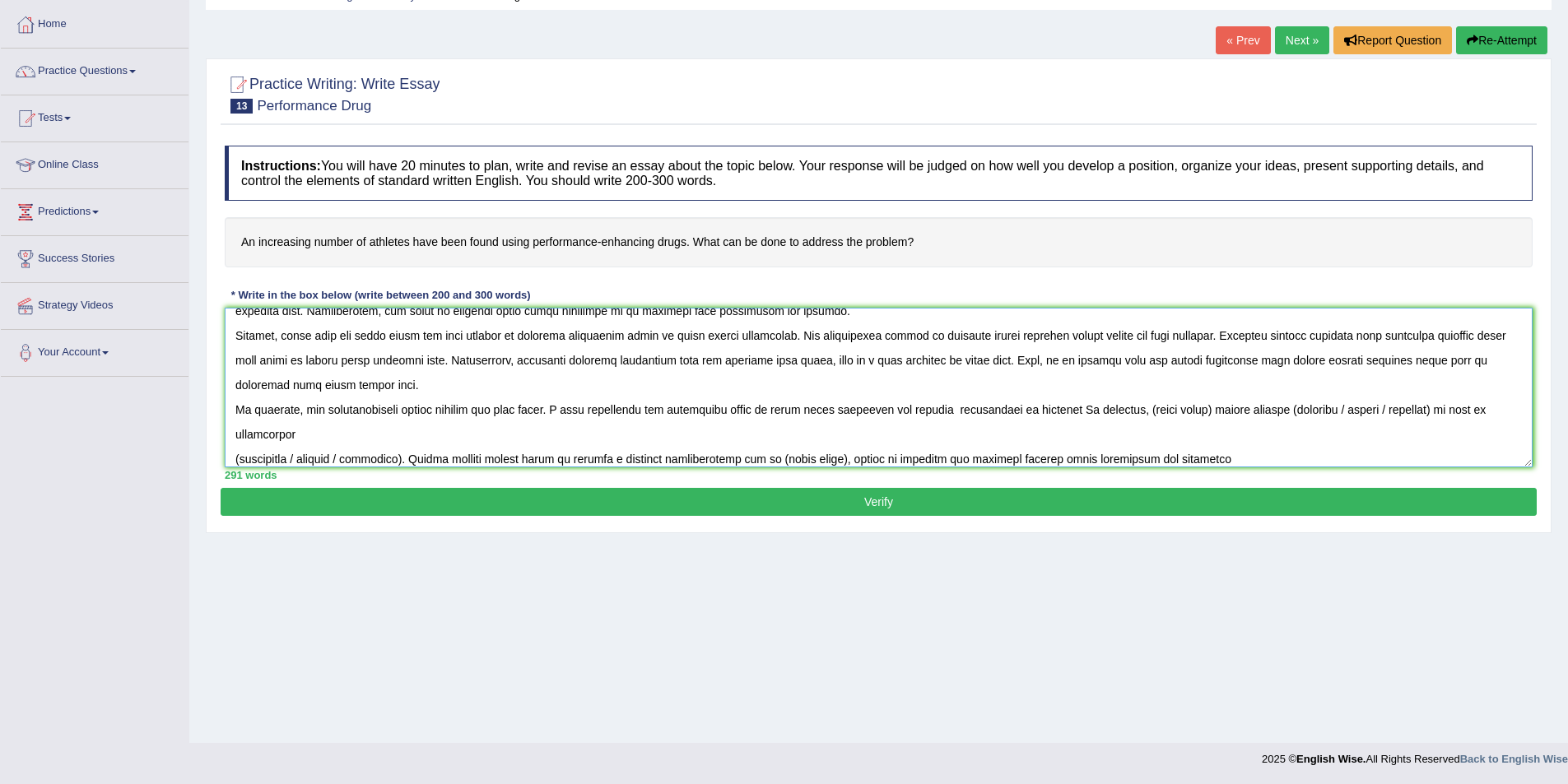
drag, startPoint x: 1068, startPoint y: 409, endPoint x: 1433, endPoint y: 414, distance: 365.0
click at [1433, 414] on textarea at bounding box center [878, 386] width 1308 height 159
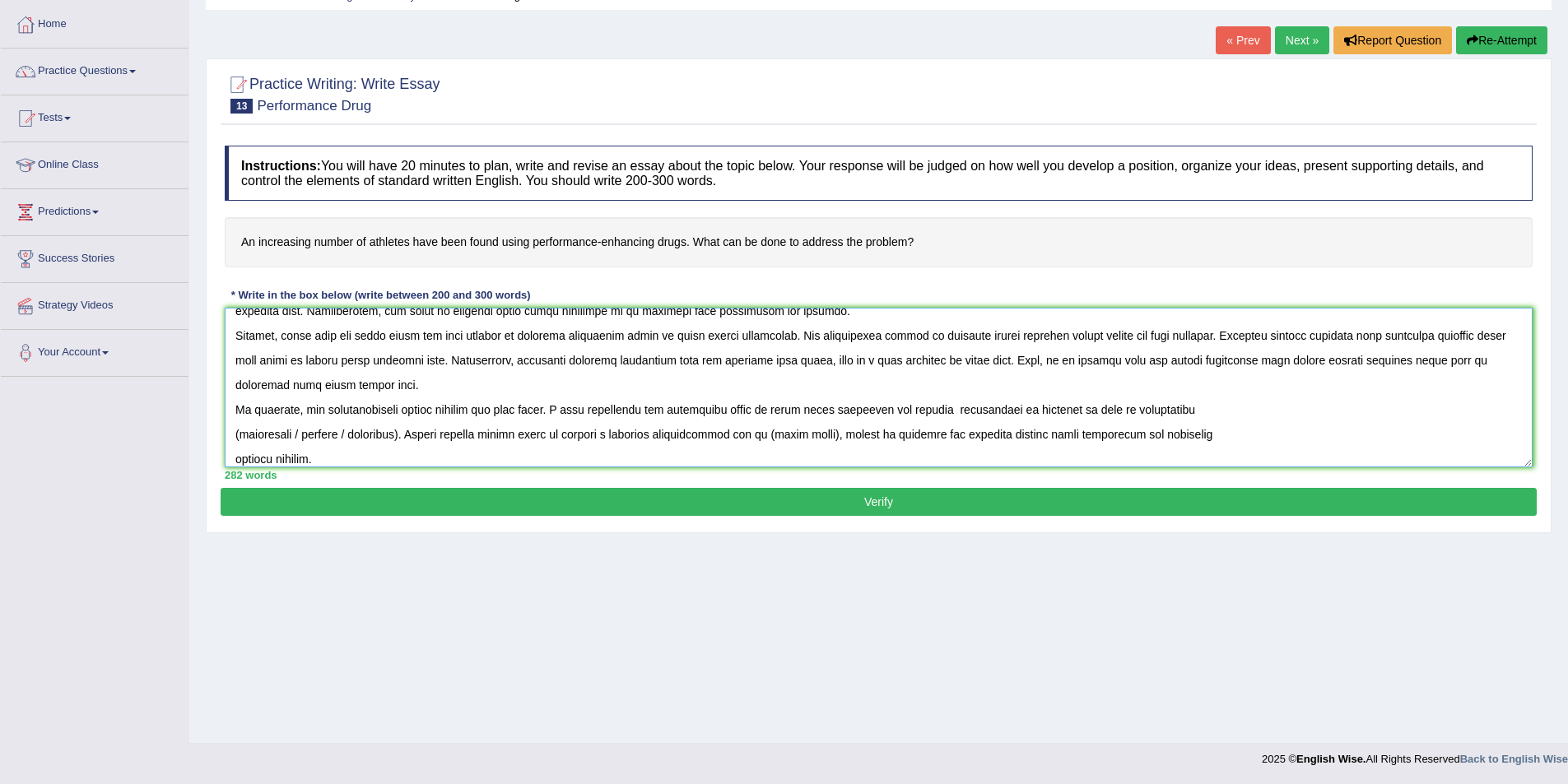
drag, startPoint x: 304, startPoint y: 436, endPoint x: 233, endPoint y: 430, distance: 71.3
click at [233, 430] on textarea at bounding box center [878, 386] width 1308 height 159
click at [332, 430] on textarea at bounding box center [878, 386] width 1308 height 159
click at [231, 435] on textarea at bounding box center [878, 386] width 1308 height 159
click at [1120, 412] on textarea at bounding box center [878, 386] width 1308 height 159
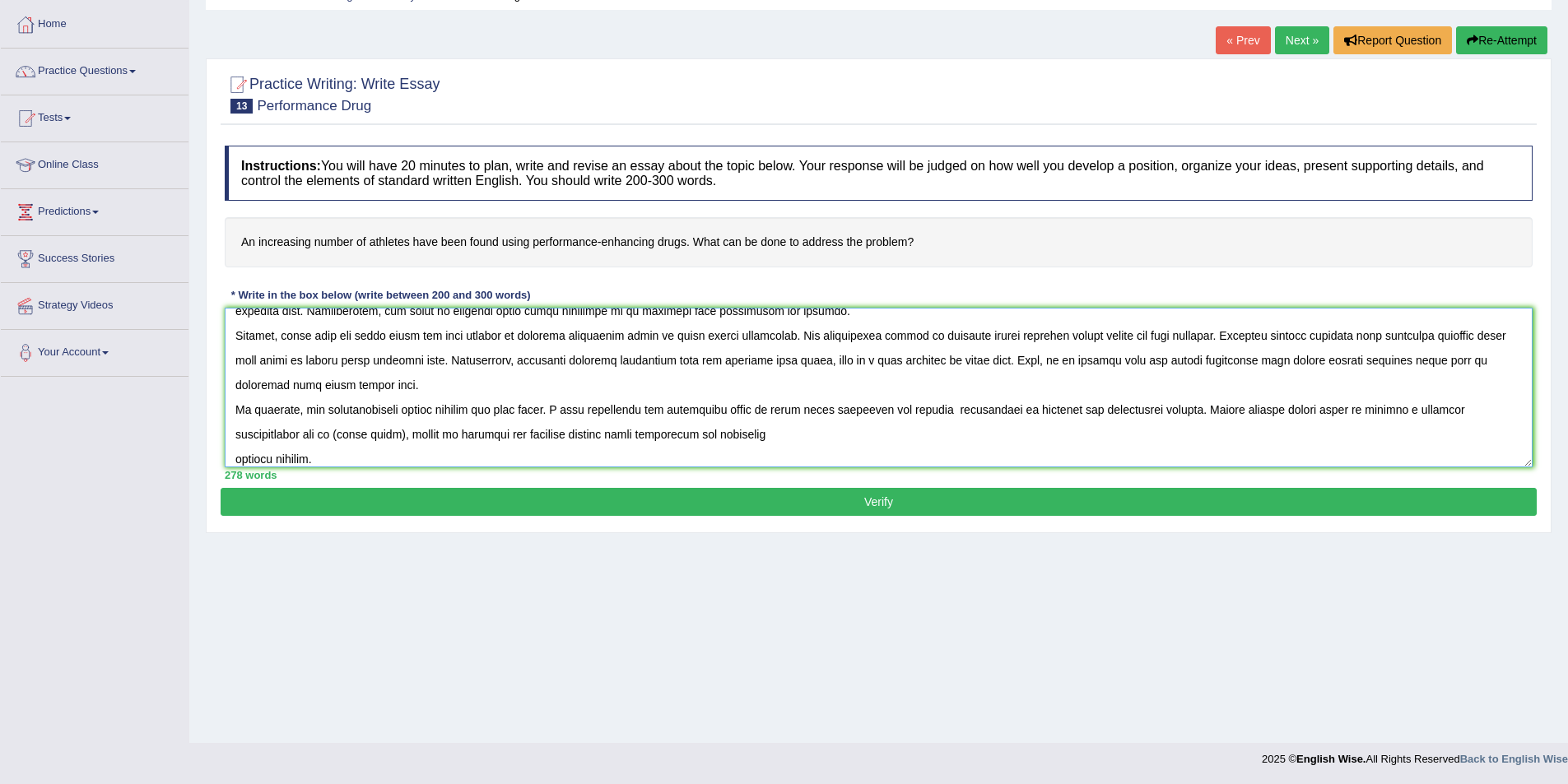
click at [348, 438] on textarea at bounding box center [878, 386] width 1308 height 159
drag, startPoint x: 606, startPoint y: 433, endPoint x: 536, endPoint y: 437, distance: 70.1
click at [536, 437] on textarea at bounding box center [878, 386] width 1308 height 159
click at [233, 454] on textarea at bounding box center [878, 386] width 1308 height 159
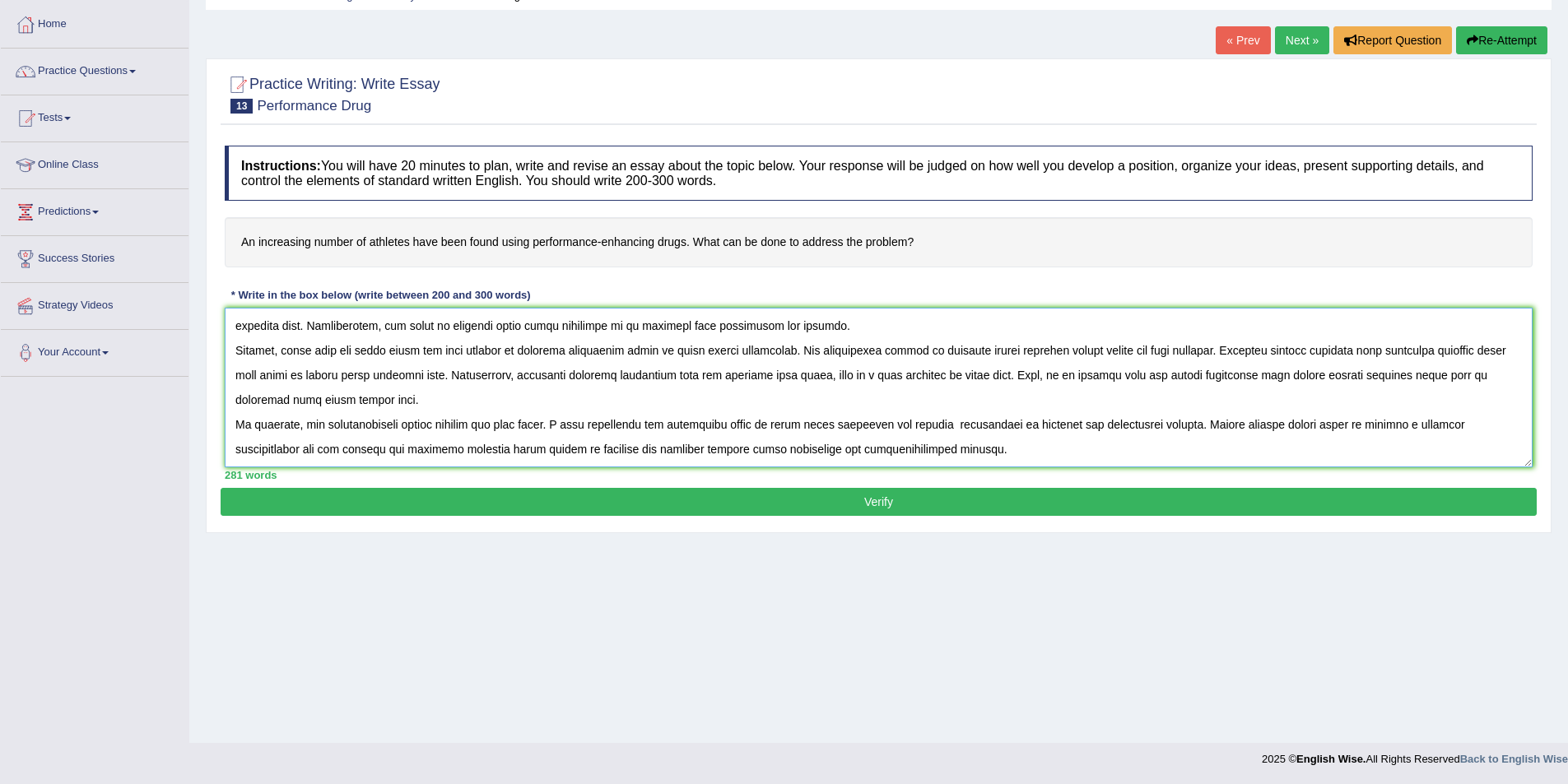
scroll to position [99, 0]
click at [639, 446] on textarea at bounding box center [878, 386] width 1308 height 159
drag, startPoint x: 980, startPoint y: 449, endPoint x: 656, endPoint y: 454, distance: 324.0
click at [656, 454] on textarea at bounding box center [878, 386] width 1308 height 159
type textarea "The growing influence of performance-enhancing drugs usage increasing in athlet…"
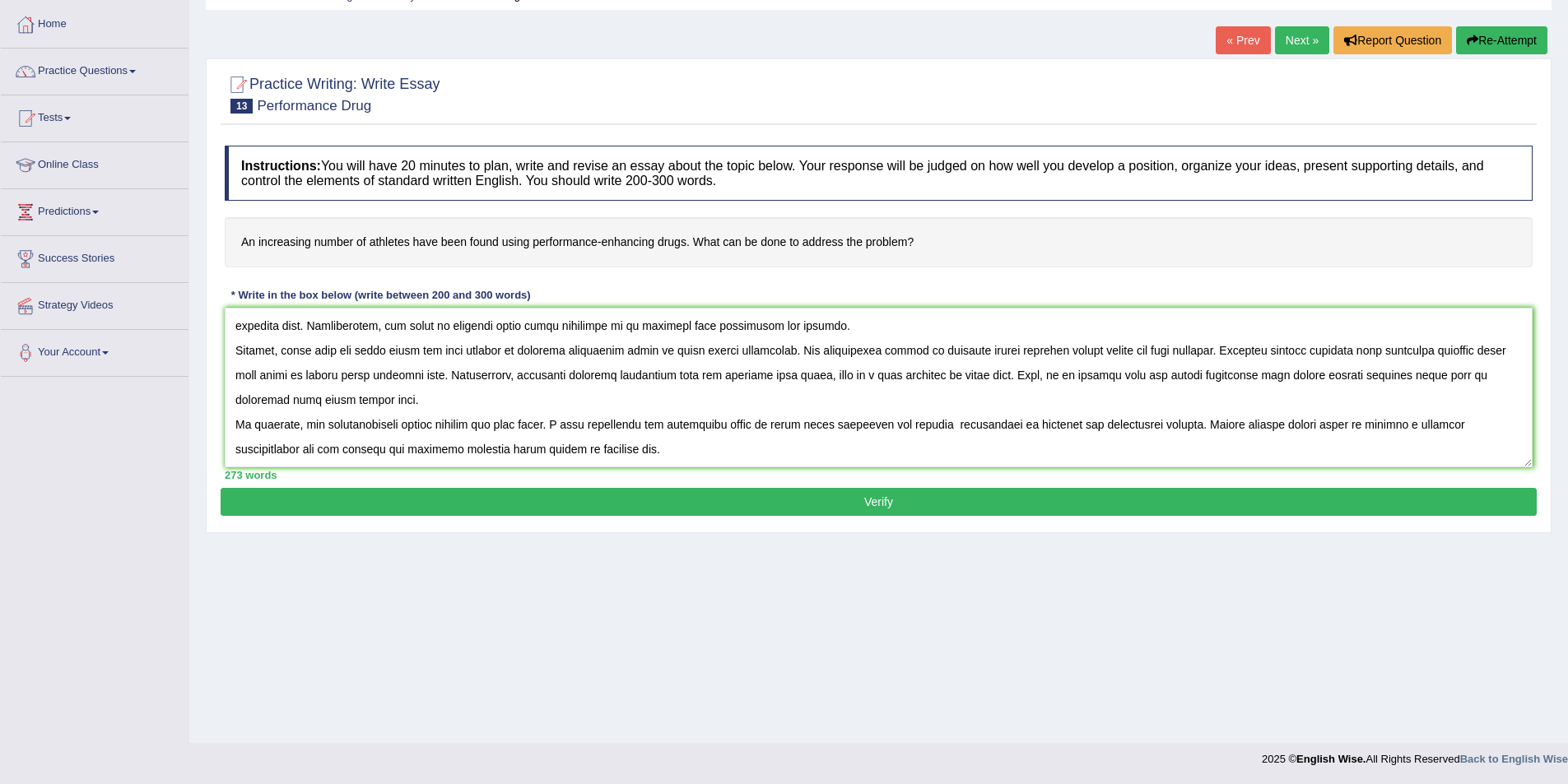
click at [859, 507] on button "Verify" at bounding box center [879, 502] width 1316 height 28
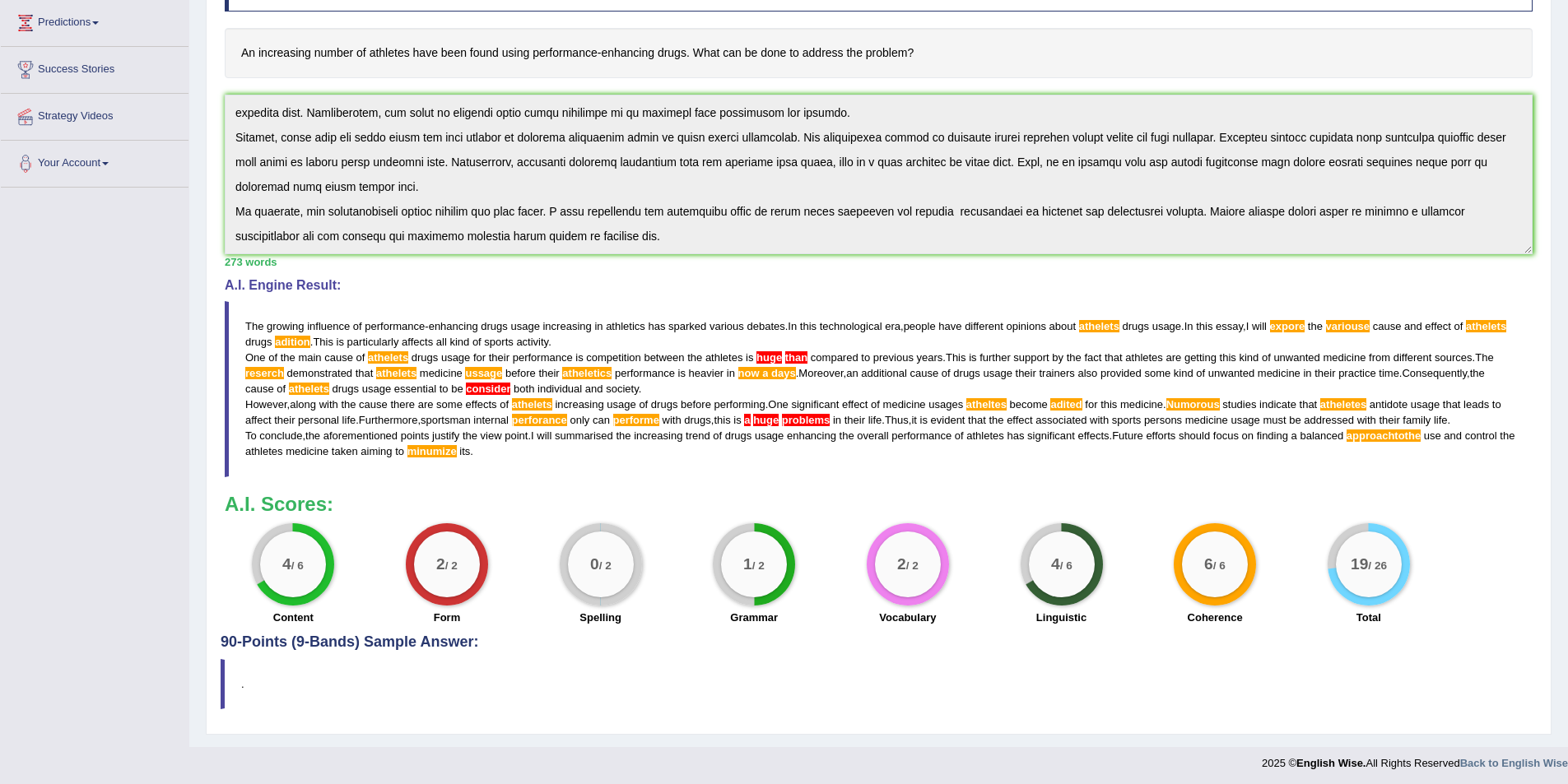
scroll to position [273, 0]
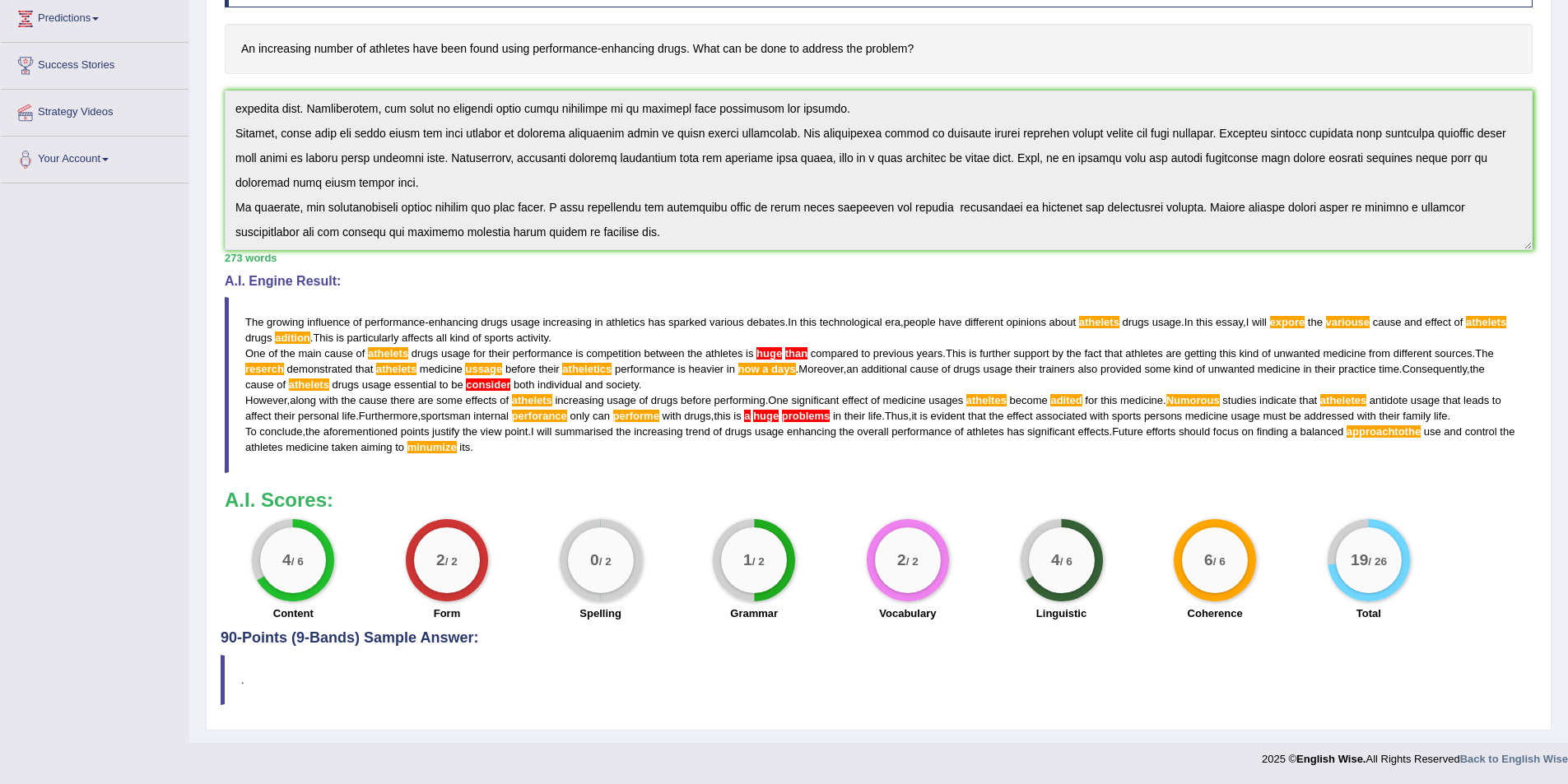
click at [245, 313] on blockquote "The growing influence of performance - enhancing drugs usage increasing in athl…" at bounding box center [878, 384] width 1308 height 176
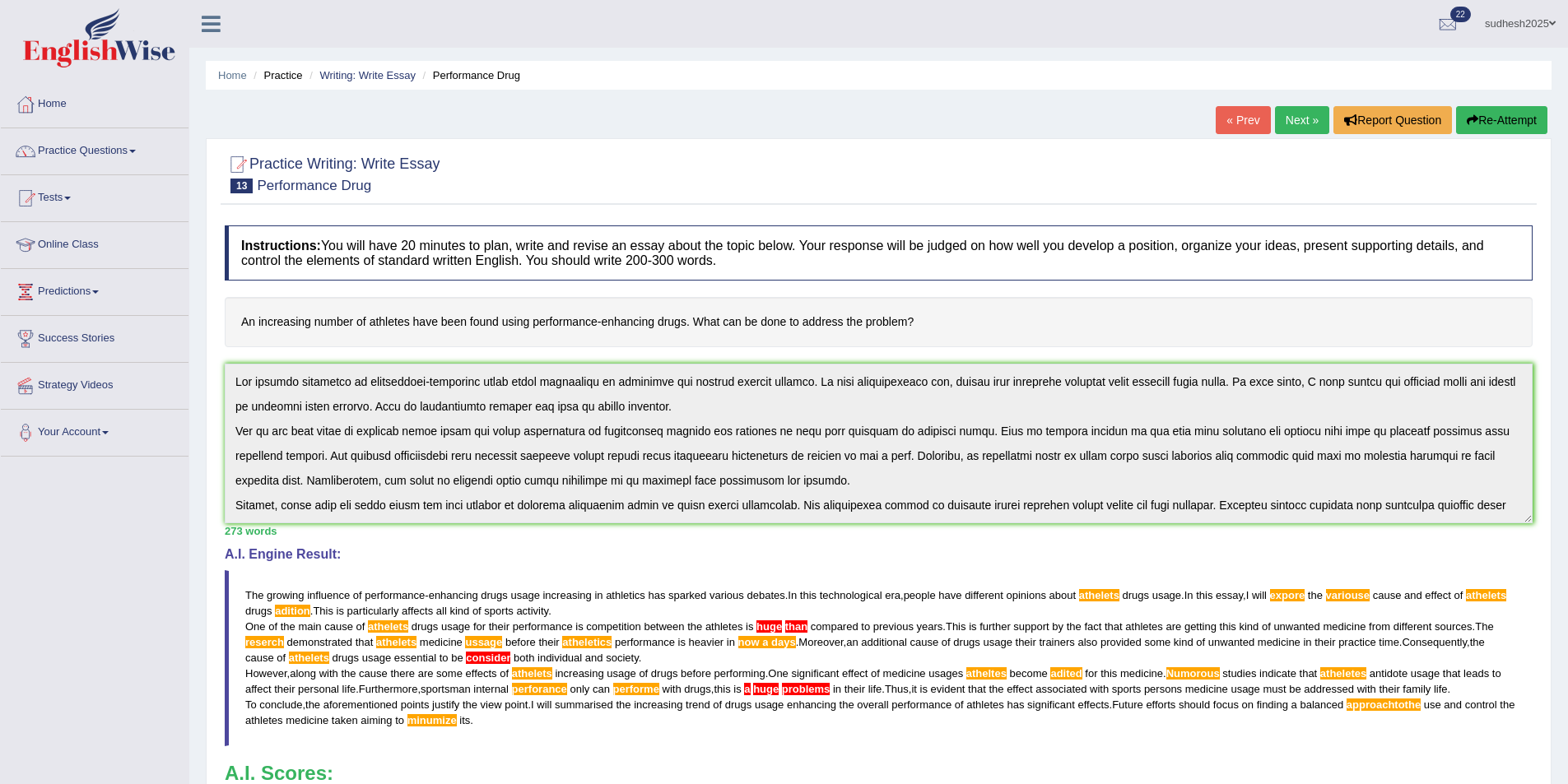
scroll to position [99, 0]
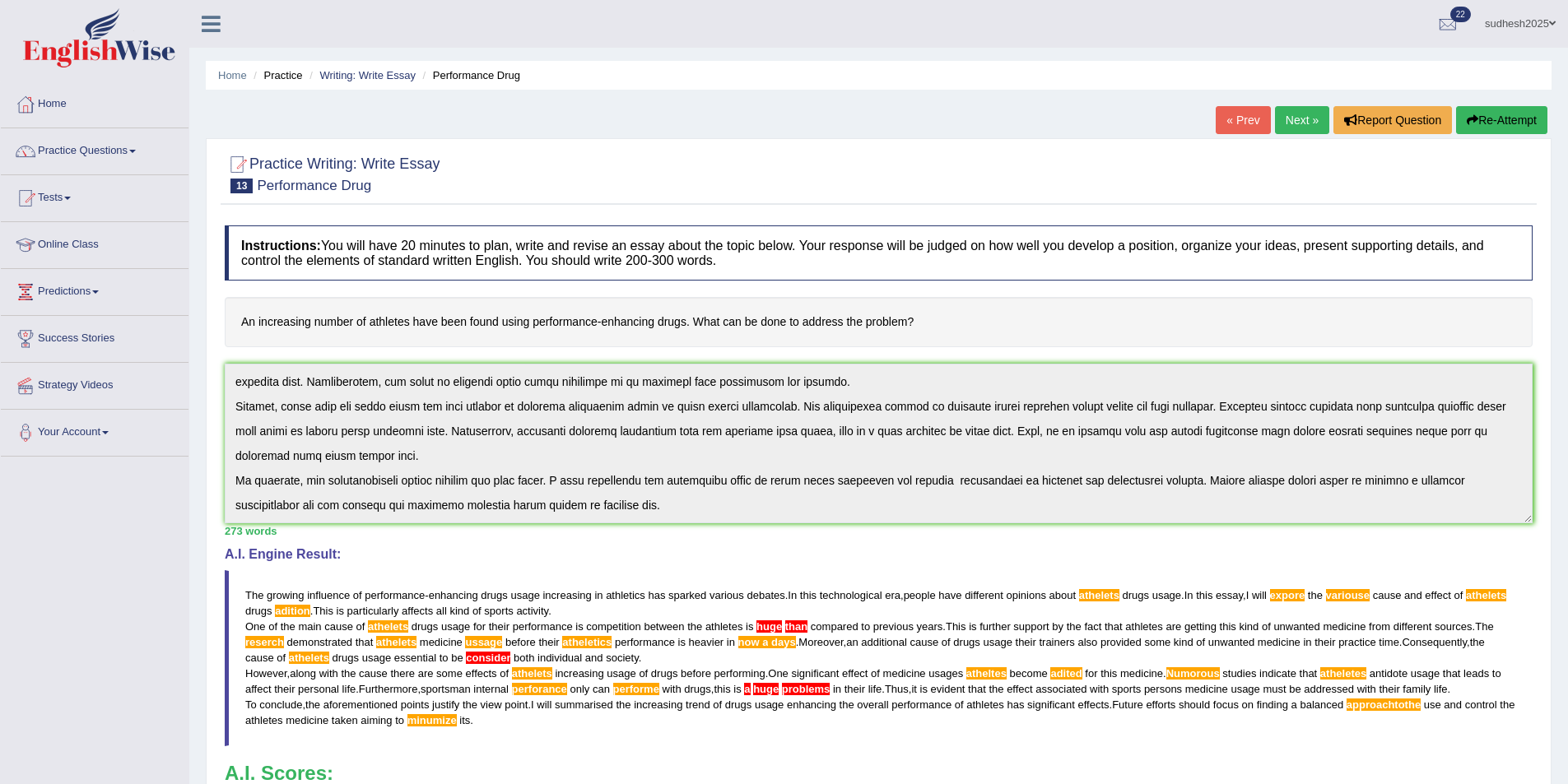
click at [1156, 531] on div "Instructions: You will have 20 minutes to plan, write and revise an essay about…" at bounding box center [879, 560] width 1316 height 686
click at [1515, 126] on button "Re-Attempt" at bounding box center [1501, 121] width 91 height 28
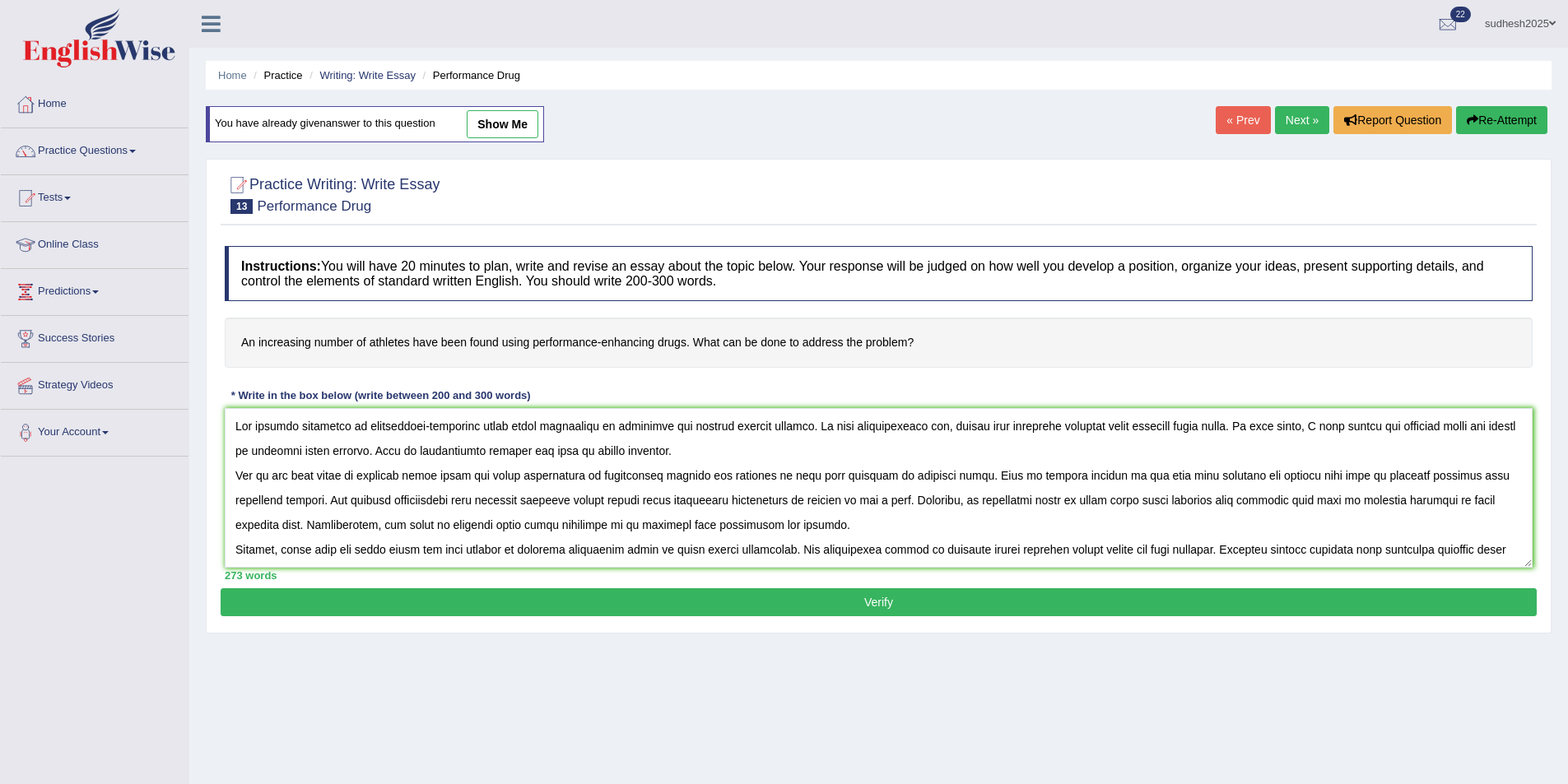
click at [1160, 426] on textarea at bounding box center [878, 487] width 1308 height 159
click at [1168, 424] on textarea at bounding box center [878, 487] width 1308 height 159
click at [321, 451] on textarea at bounding box center [878, 487] width 1308 height 159
click at [1224, 478] on textarea at bounding box center [878, 487] width 1308 height 159
click at [1213, 473] on textarea at bounding box center [878, 487] width 1308 height 159
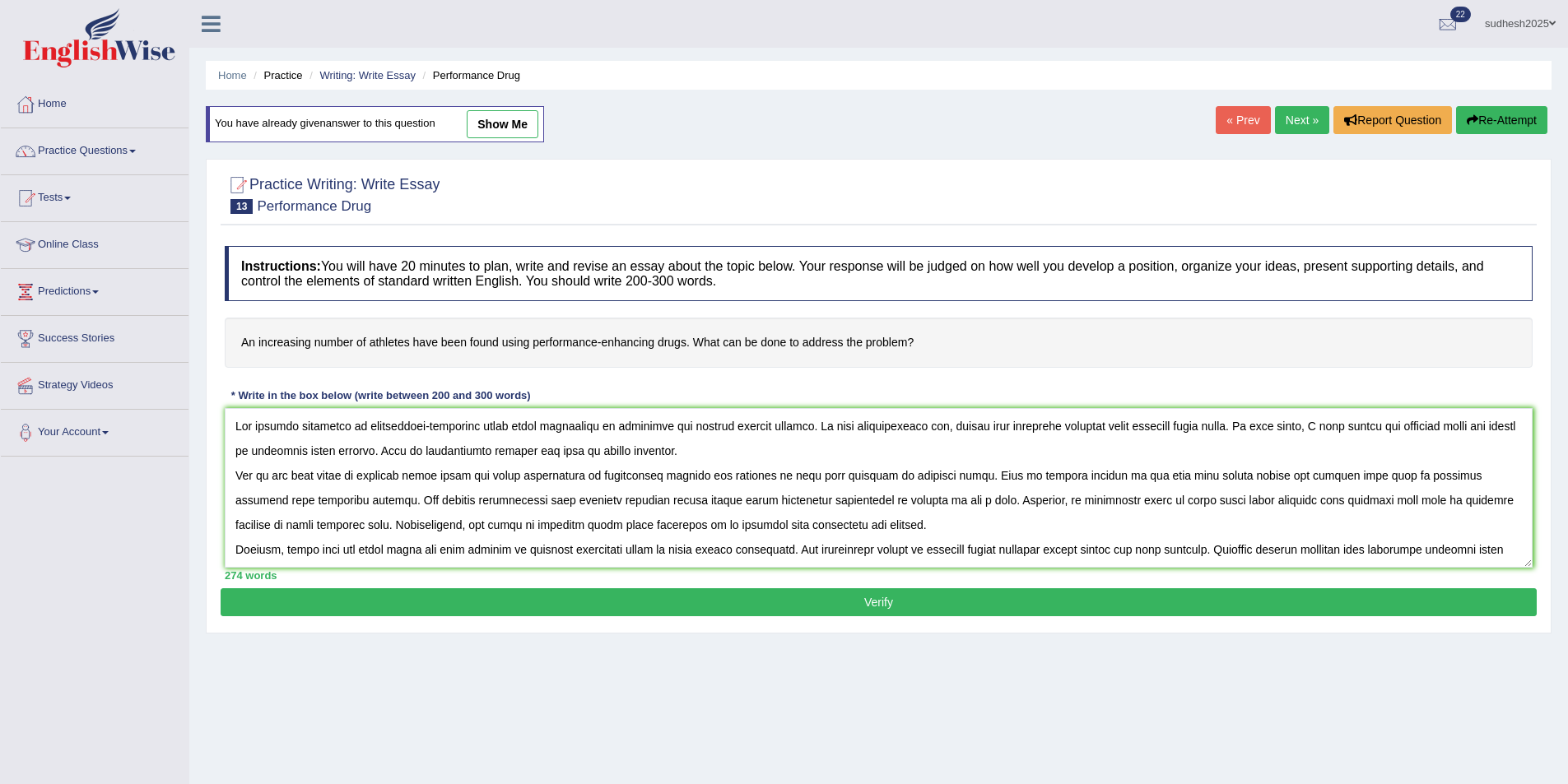
click at [734, 501] on textarea at bounding box center [878, 487] width 1308 height 159
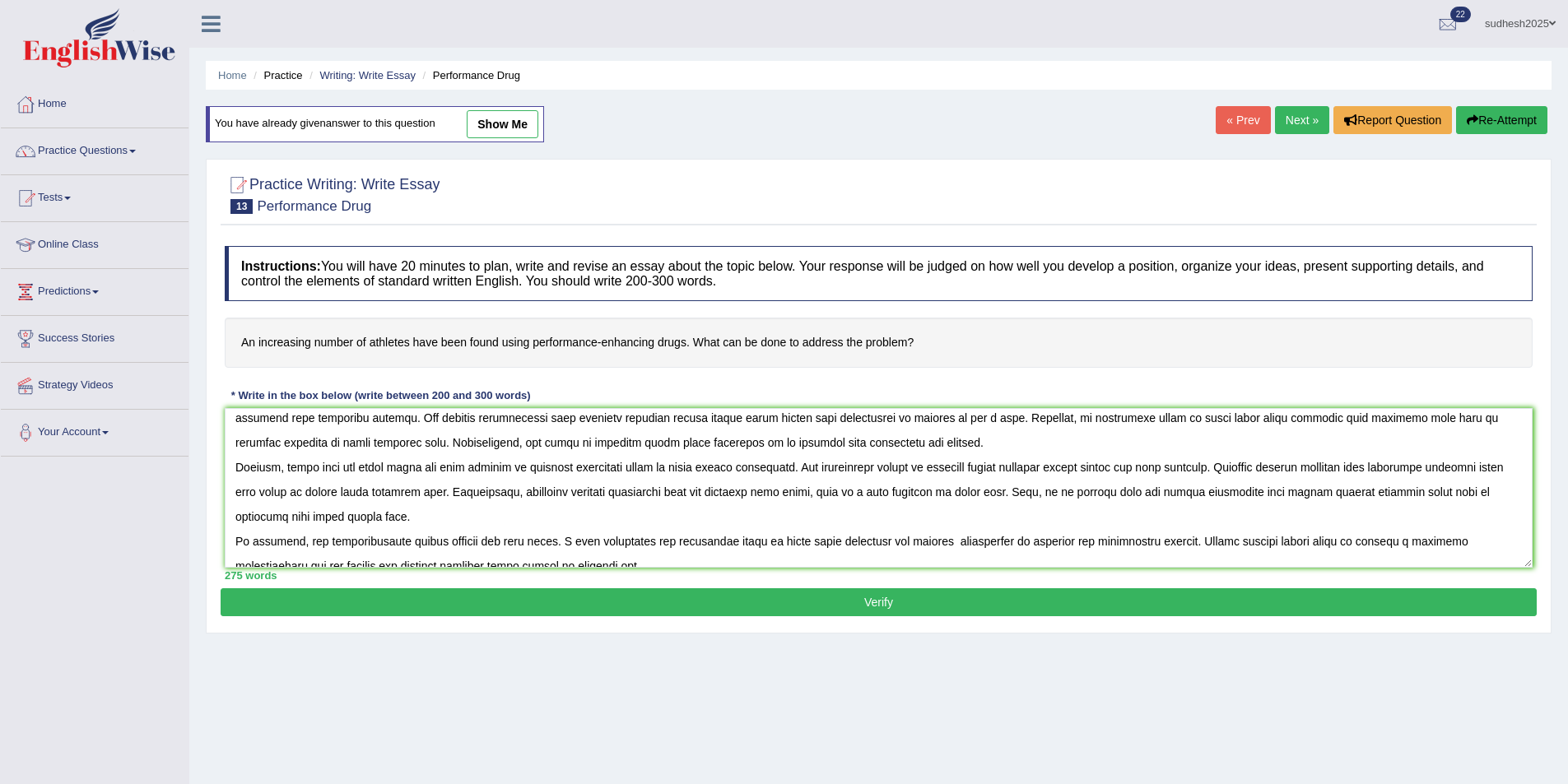
scroll to position [80, 0]
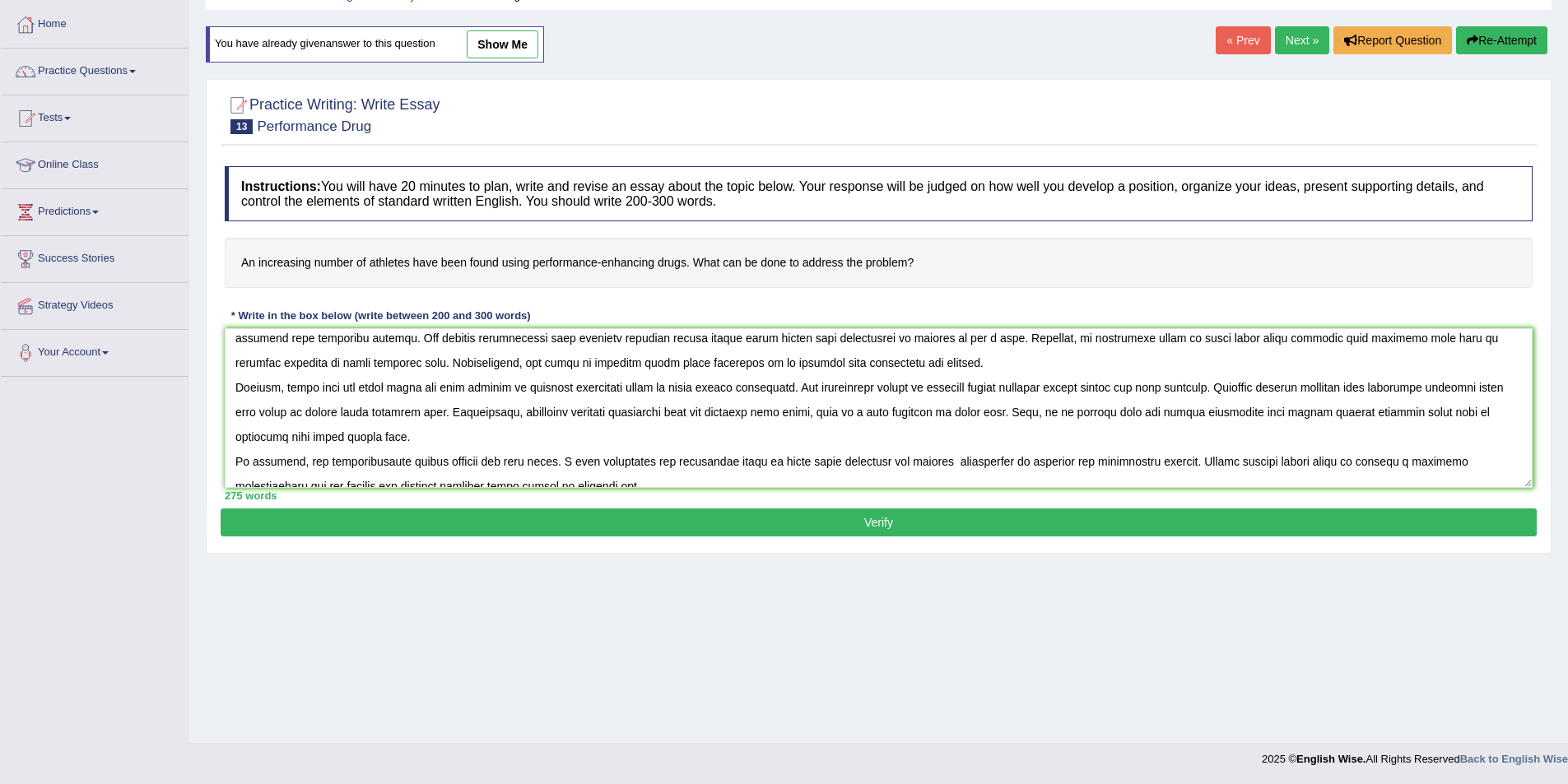
type textarea "The growing influence of performance-enhancing drugs usage increasing in athlet…"
click at [920, 514] on button "Verify" at bounding box center [879, 522] width 1316 height 28
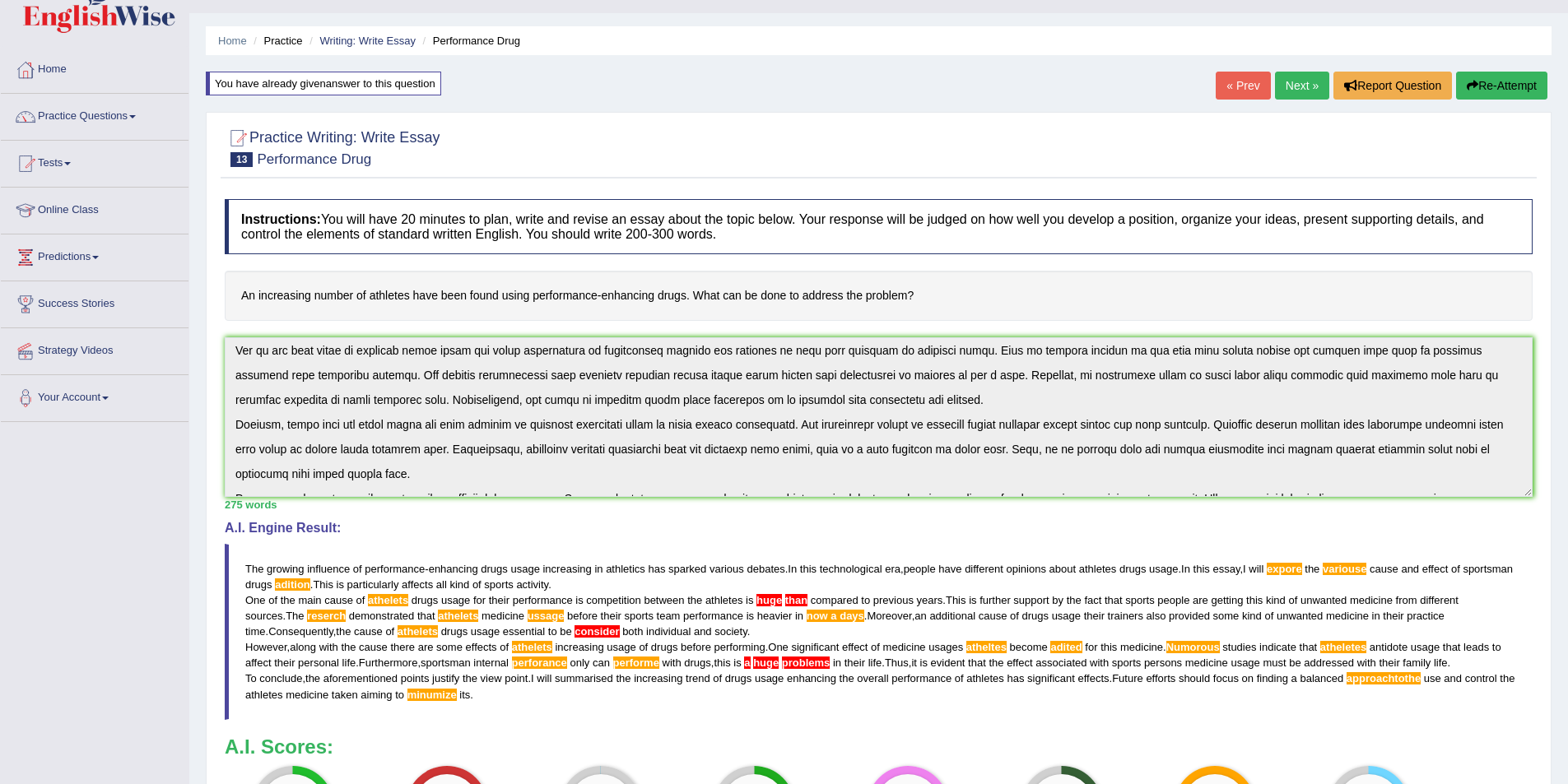
scroll to position [99, 0]
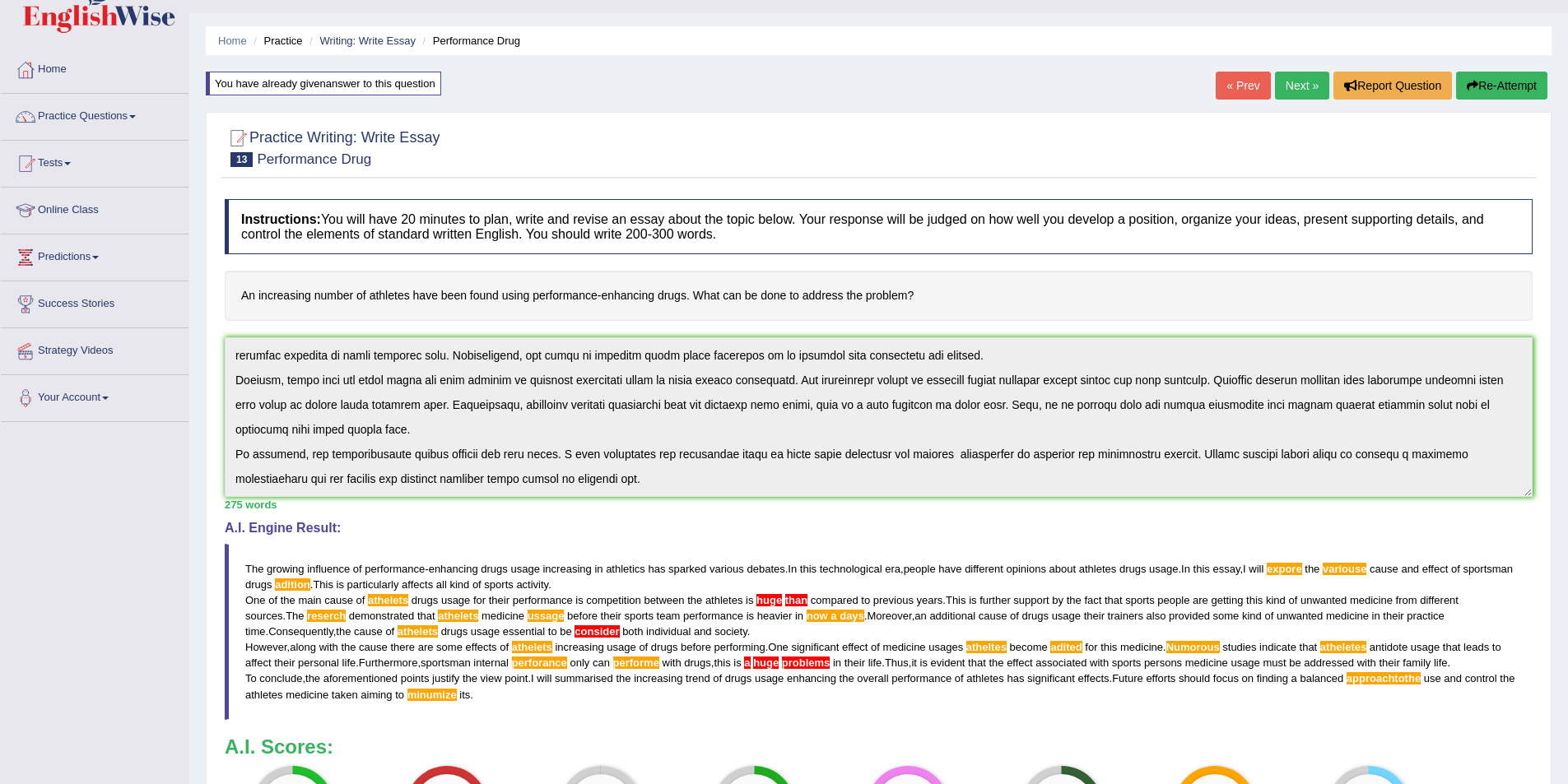
click at [1486, 88] on button "Re-Attempt" at bounding box center [1501, 86] width 91 height 28
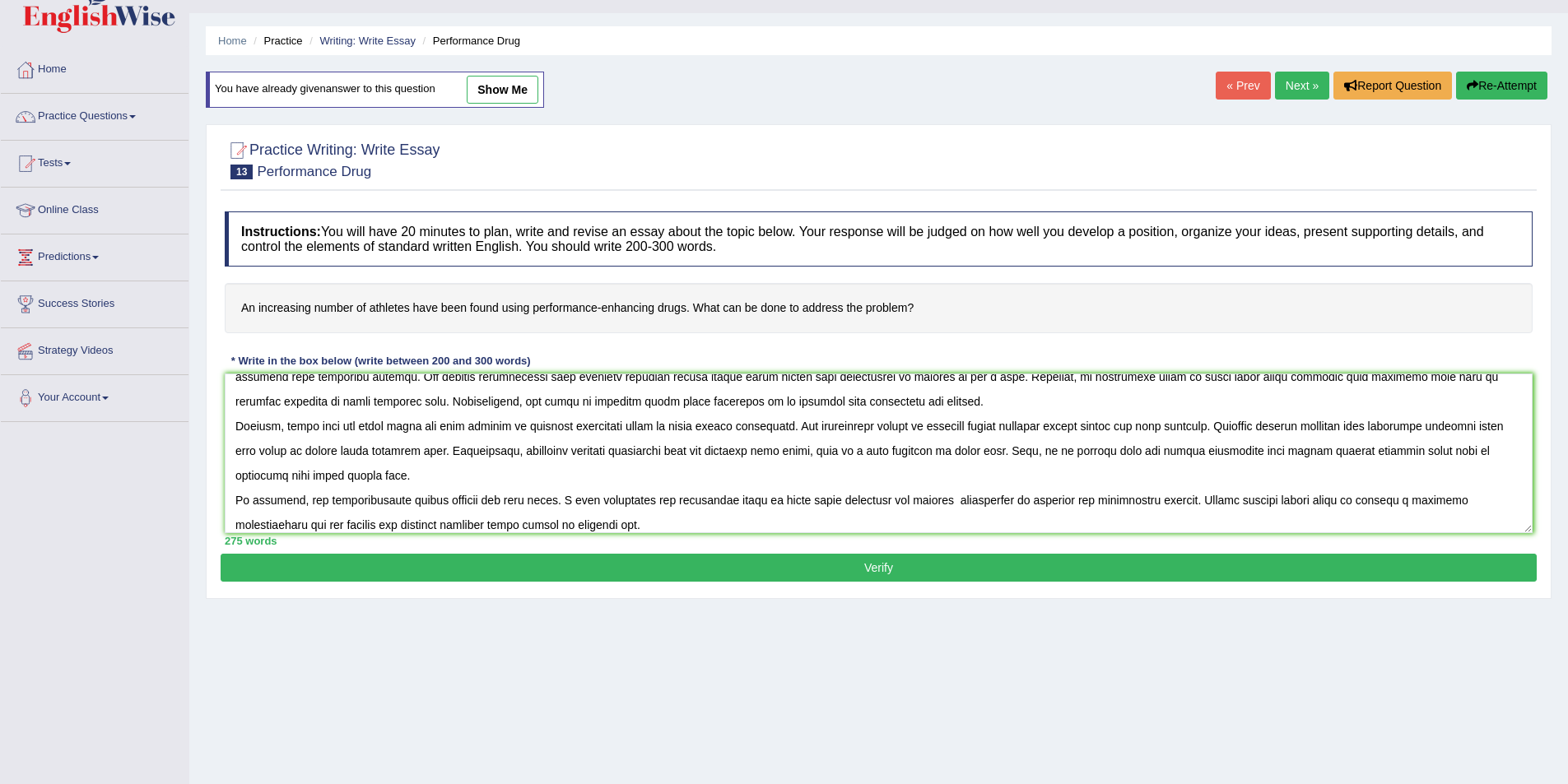
scroll to position [7, 0]
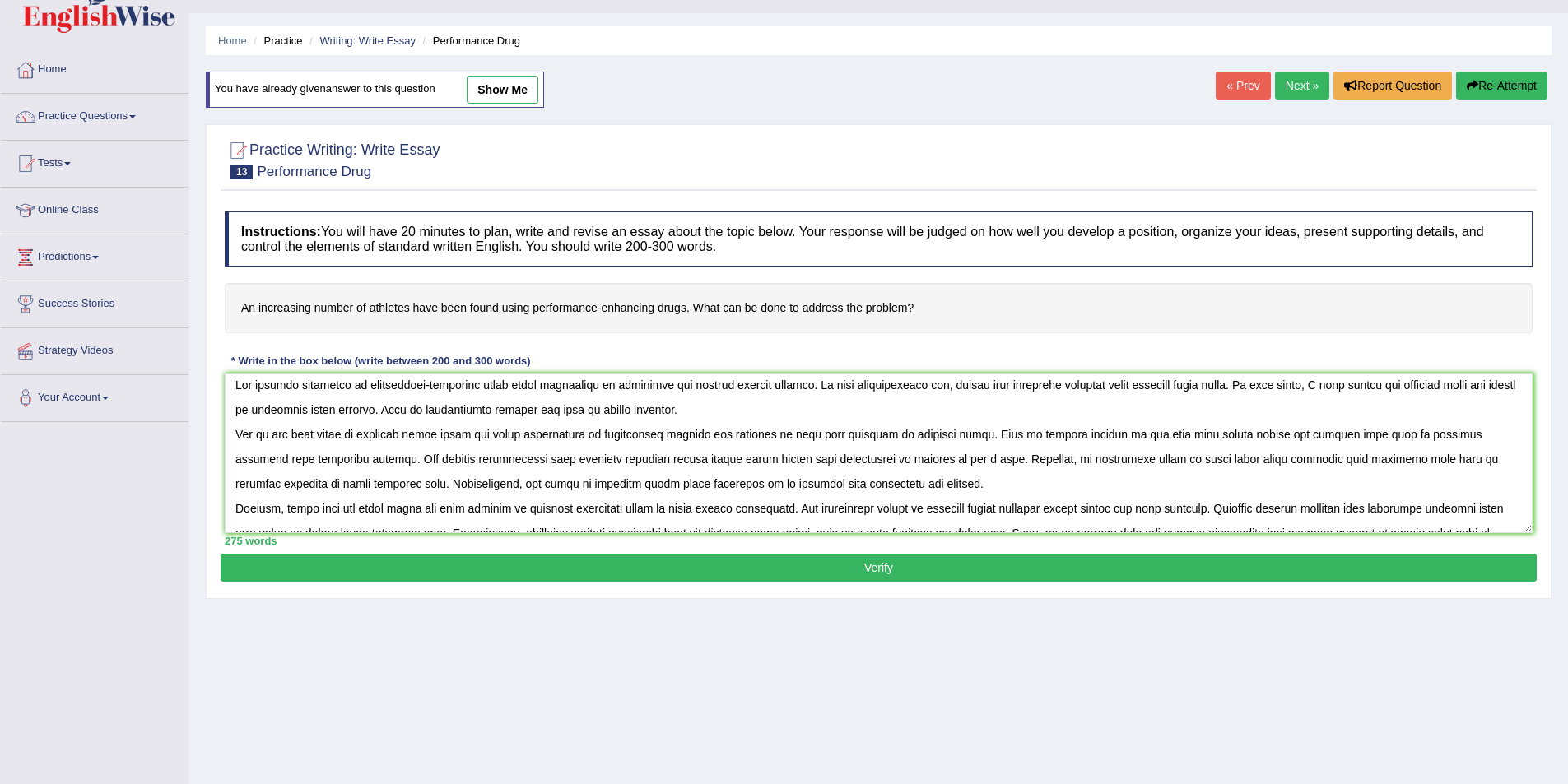
click at [530, 461] on textarea at bounding box center [878, 452] width 1308 height 159
click at [515, 484] on textarea at bounding box center [878, 452] width 1308 height 159
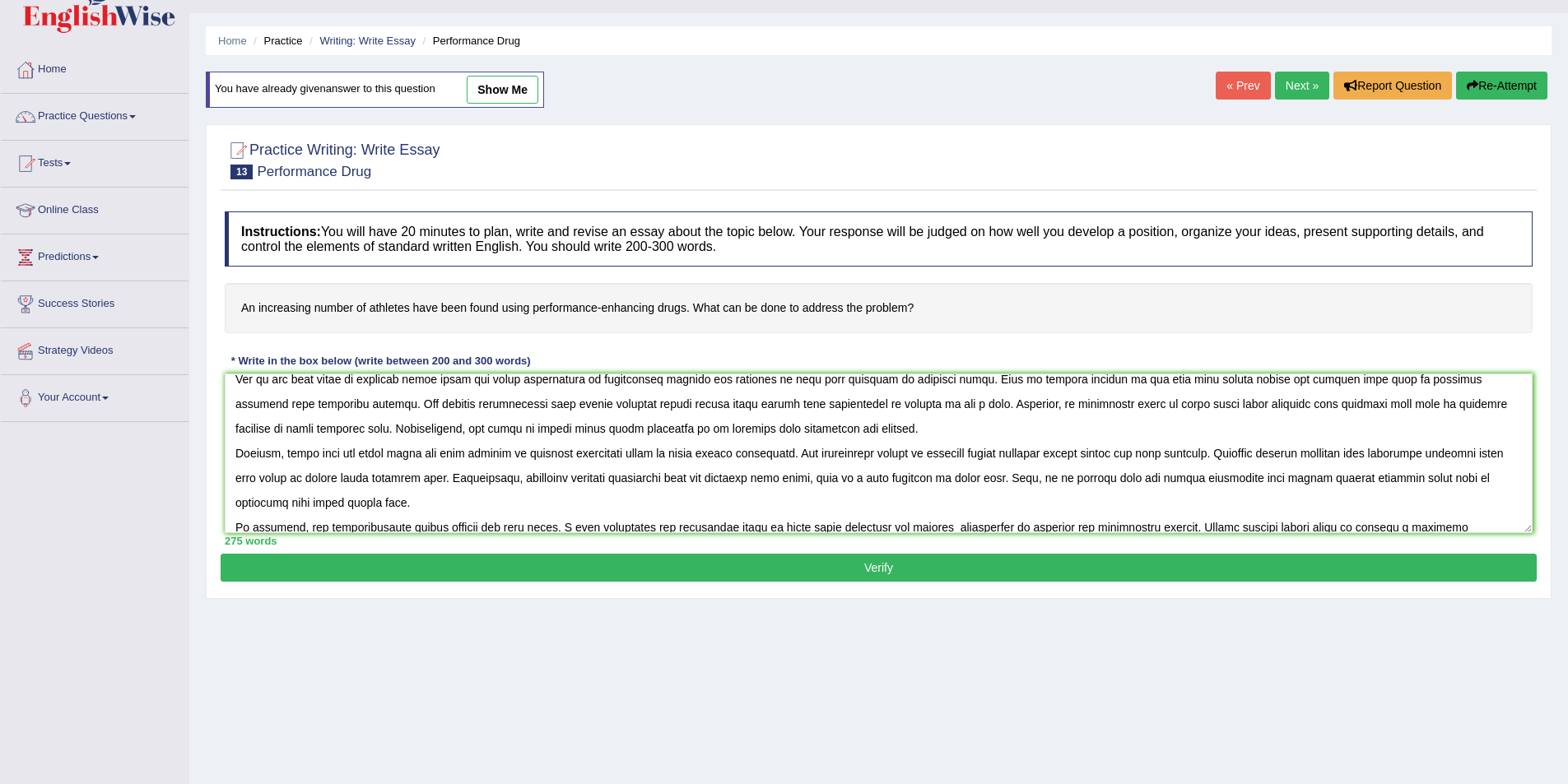
scroll to position [89, 0]
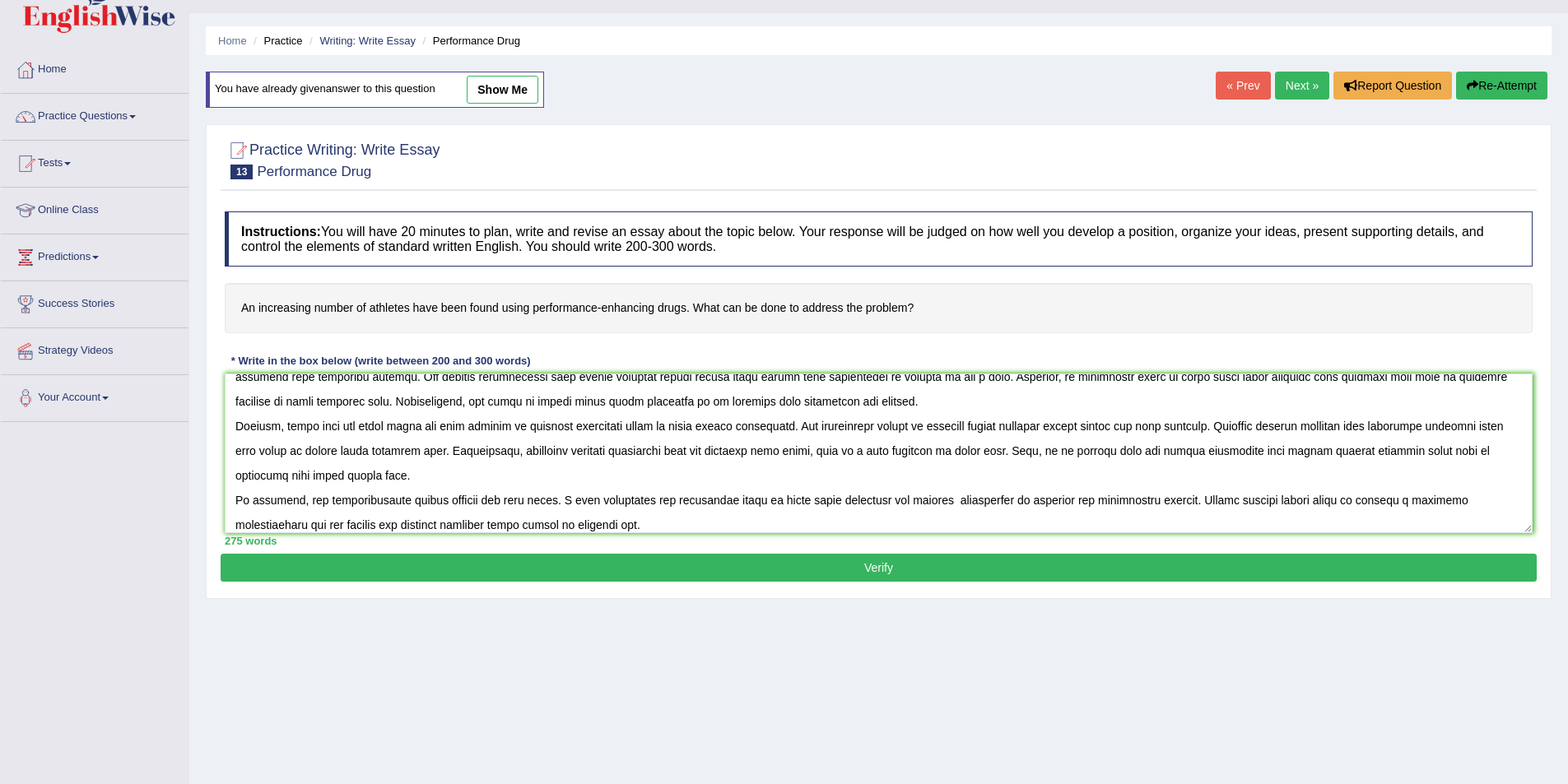
click at [564, 425] on textarea at bounding box center [878, 452] width 1308 height 159
click at [569, 428] on textarea at bounding box center [878, 452] width 1308 height 159
click at [566, 428] on textarea at bounding box center [878, 452] width 1308 height 159
click at [1046, 427] on textarea at bounding box center [878, 452] width 1308 height 159
click at [1041, 430] on textarea at bounding box center [878, 452] width 1308 height 159
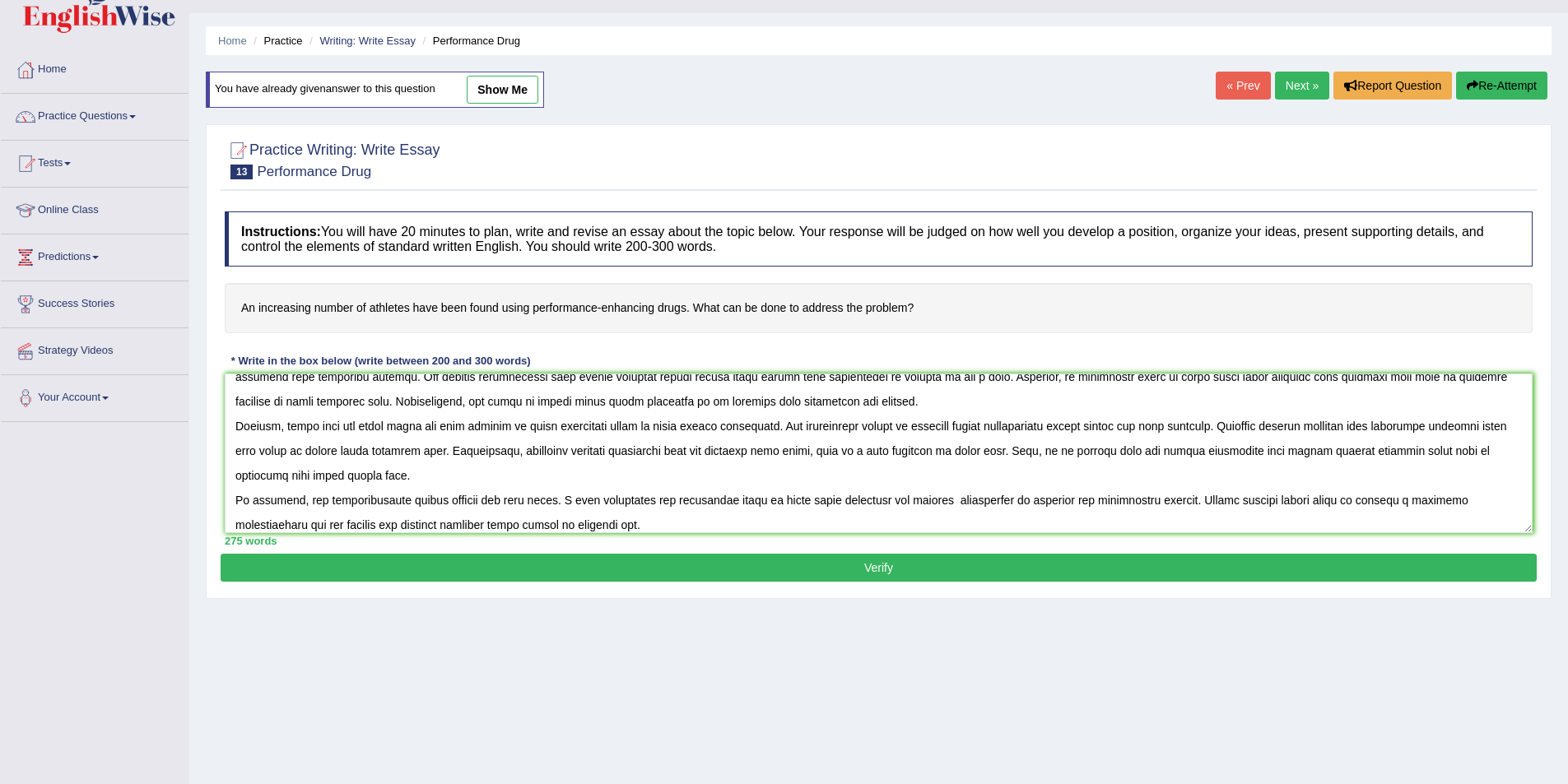
click at [1066, 500] on textarea at bounding box center [878, 452] width 1308 height 159
type textarea "The growing influence of performance-enhancing drugs usage increasing in athlet…"
click at [741, 566] on button "Verify" at bounding box center [879, 567] width 1316 height 28
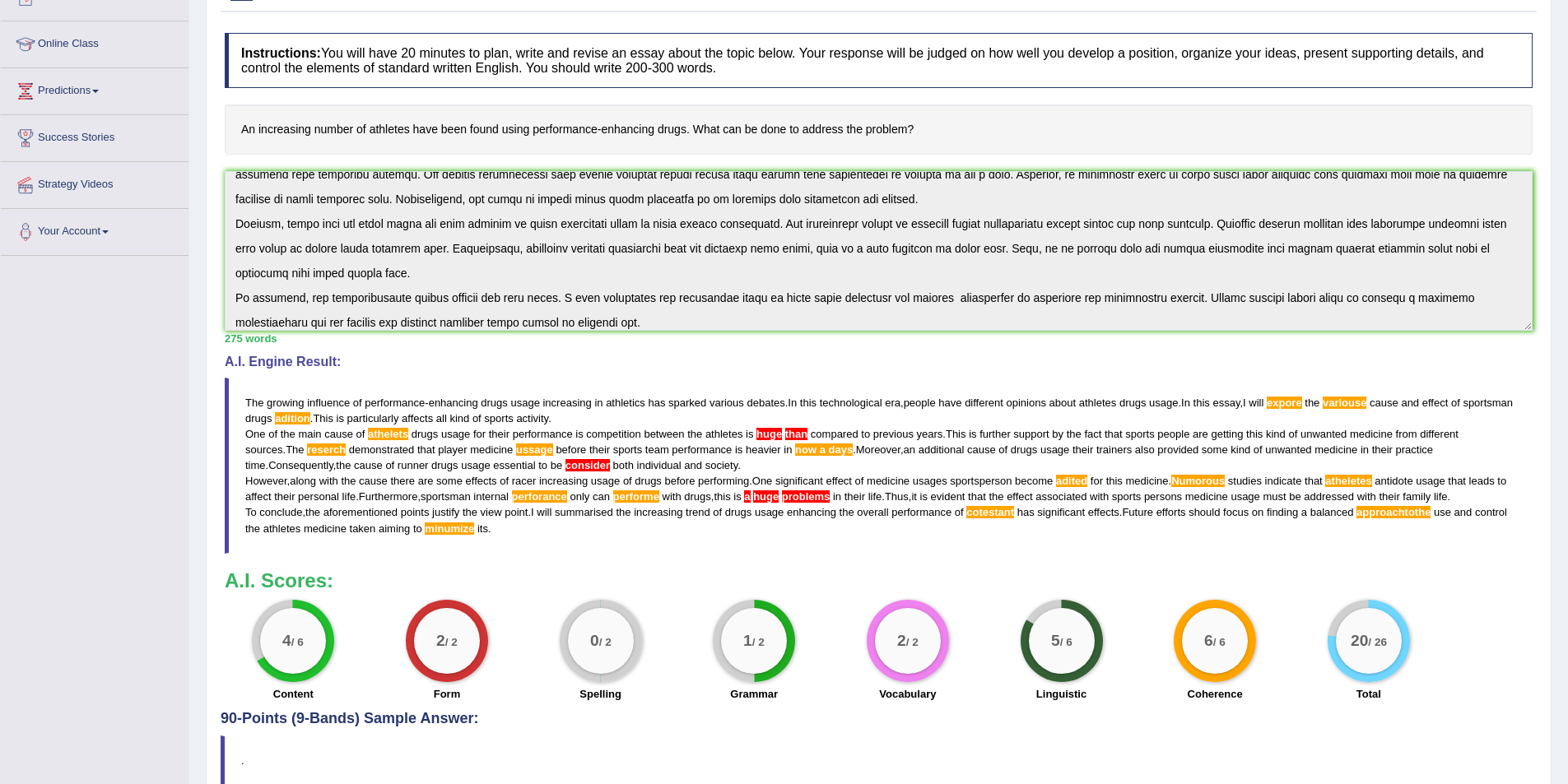
scroll to position [282, 0]
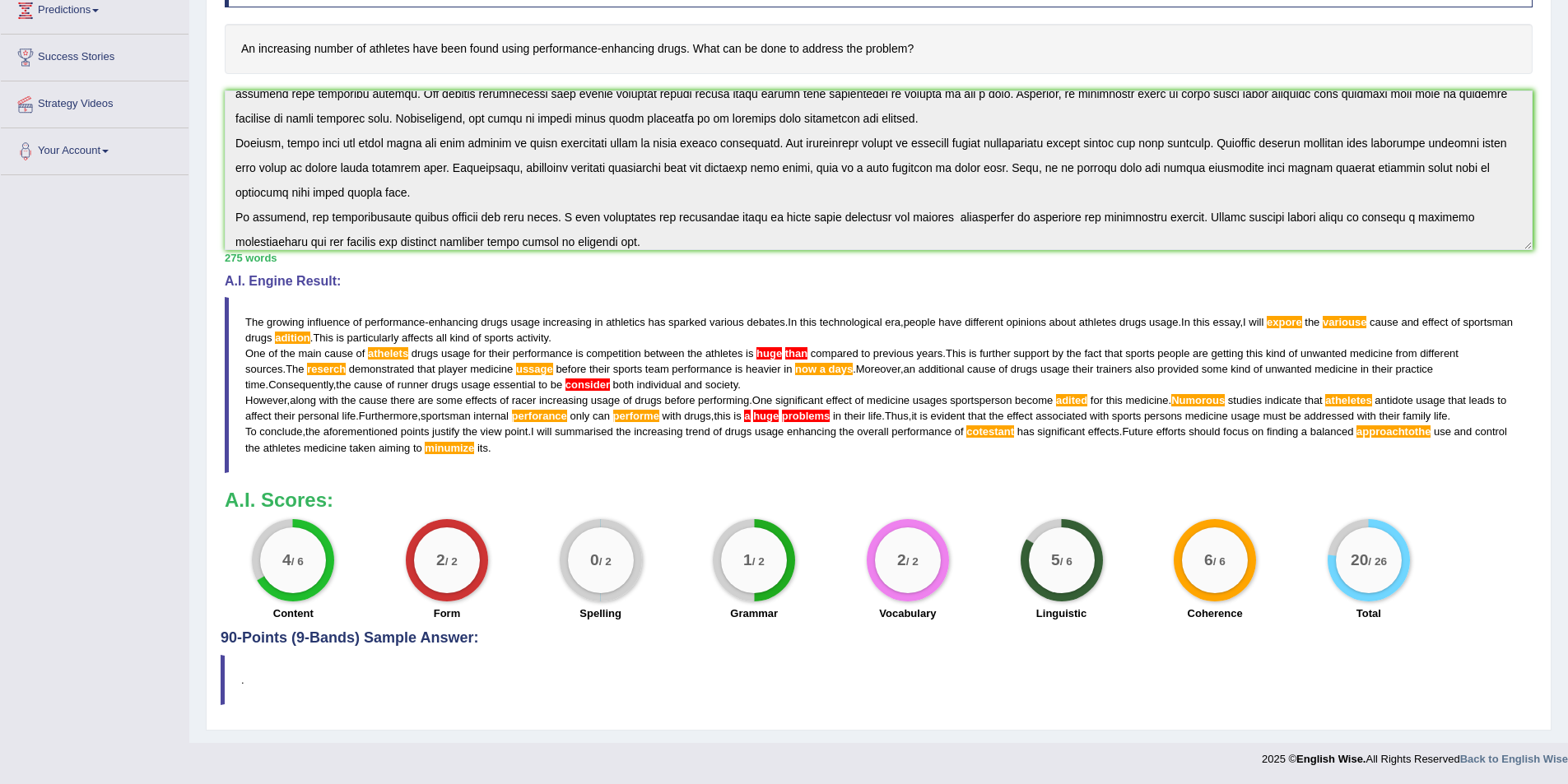
drag, startPoint x: 242, startPoint y: 318, endPoint x: 360, endPoint y: 384, distance: 135.2
click at [286, 344] on blockquote "The growing influence of performance - enhancing drugs usage increasing in athl…" at bounding box center [878, 384] width 1308 height 176
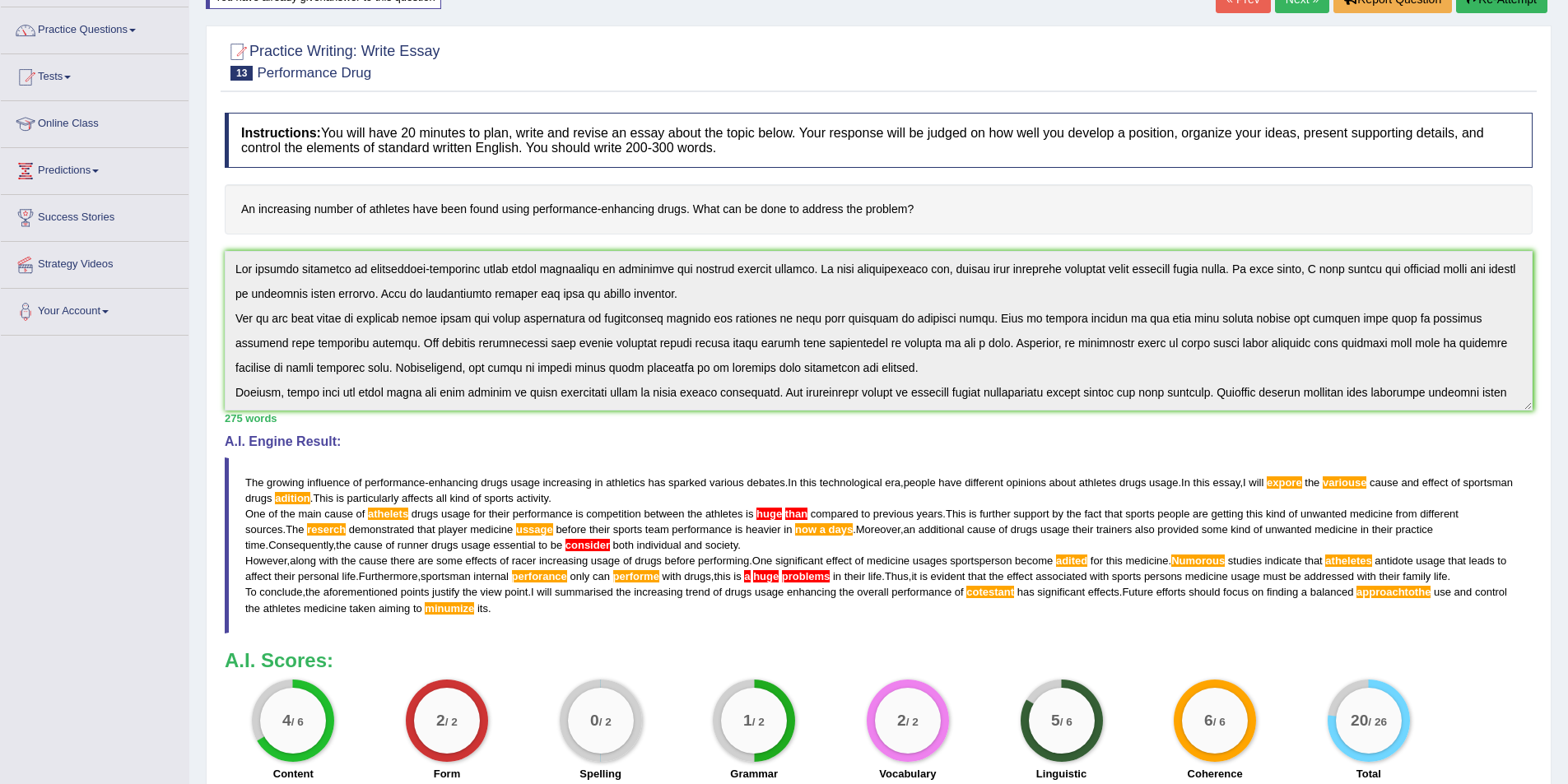
scroll to position [0, 0]
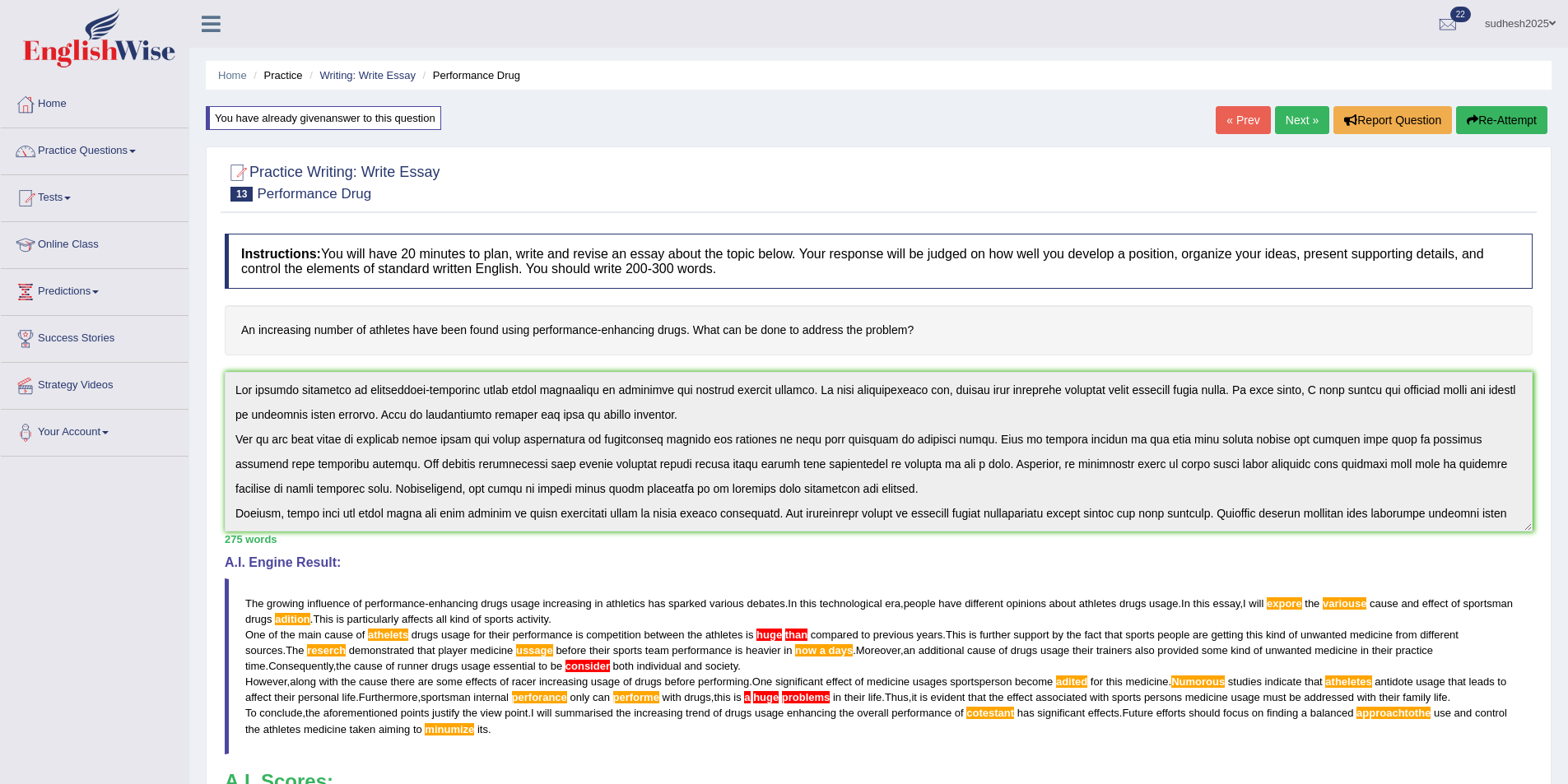
click at [1292, 122] on link "Next »" at bounding box center [1302, 121] width 55 height 28
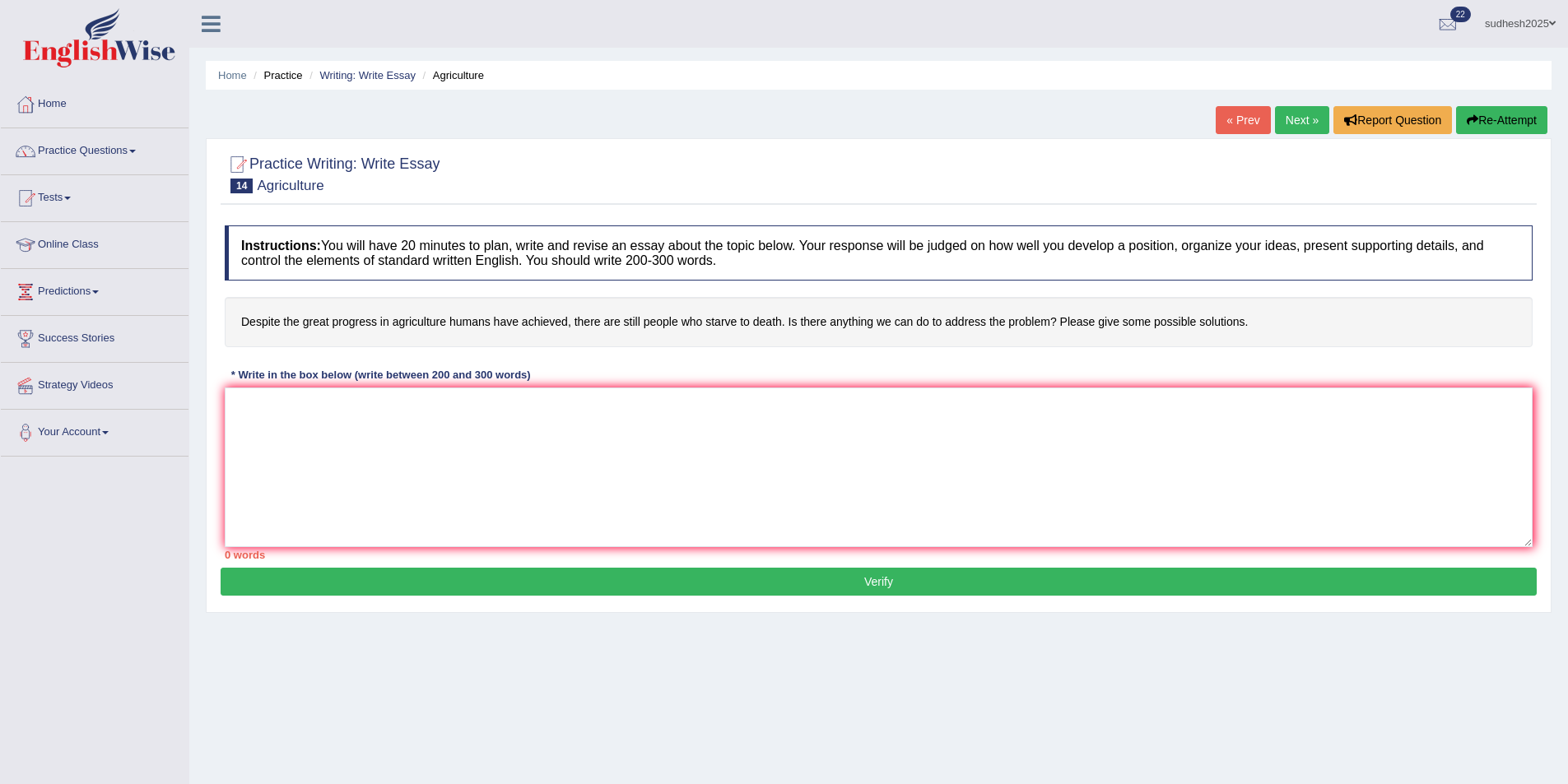
click at [1295, 115] on link "Next »" at bounding box center [1302, 121] width 55 height 28
click at [1303, 117] on link "Next »" at bounding box center [1302, 121] width 55 height 28
